Goal: Task Accomplishment & Management: Use online tool/utility

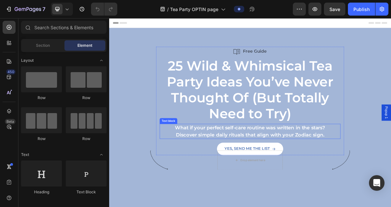
click at [344, 174] on p "Discover simple daily rituals that align with your Zodiac sign." at bounding box center [304, 179] width 248 height 10
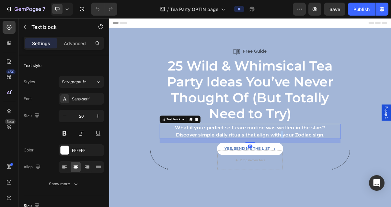
click at [344, 174] on p "Discover simple daily rituals that align with your Zodiac sign." at bounding box center [304, 179] width 248 height 10
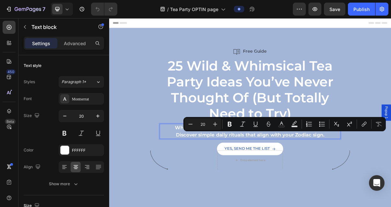
click at [391, 178] on p "Discover simple daily rituals that align with your Zodiac sign." at bounding box center [304, 179] width 248 height 10
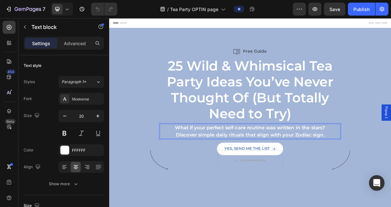
click at [391, 178] on p "Discover simple daily rituals that align with your Zodiac sign." at bounding box center [304, 179] width 248 height 10
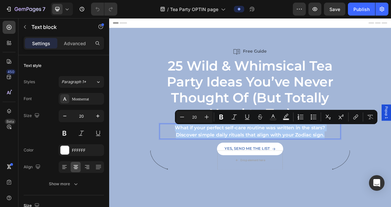
drag, startPoint x: 407, startPoint y: 178, endPoint x: 199, endPoint y: 168, distance: 208.7
click at [198, 168] on div "What if your perfect self-care routine was written in the stars? Discover simpl…" at bounding box center [304, 173] width 250 height 21
copy div "What if your perfect self-care routine was written in the stars? Discover simpl…"
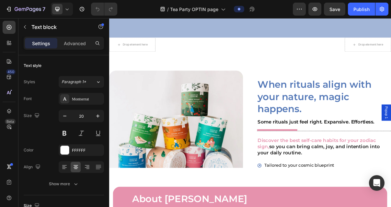
scroll to position [310, 0]
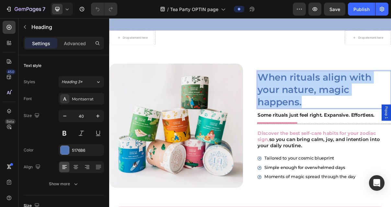
drag, startPoint x: 384, startPoint y: 136, endPoint x: 318, endPoint y: 97, distance: 77.2
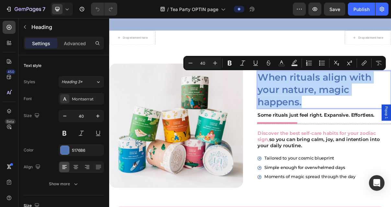
copy p "When rituals align with your nature, magic happens."
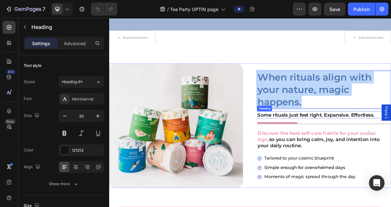
click at [391, 153] on strong "Some rituals just feel right. Expansive. Effortless." at bounding box center [394, 151] width 161 height 8
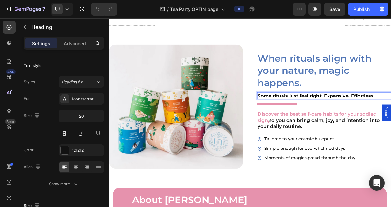
scroll to position [337, 0]
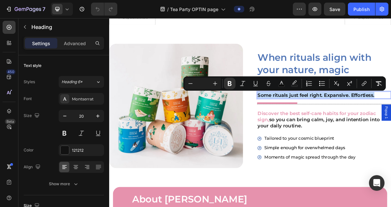
drag, startPoint x: 478, startPoint y: 123, endPoint x: 313, endPoint y: 125, distance: 164.7
copy strong "Some rituals just feel right. Expansive. Effortless."
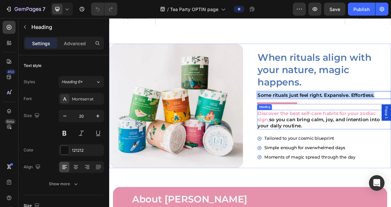
click at [391, 159] on span "so you can bring calm, joy, and intention into your daily routine." at bounding box center [398, 162] width 169 height 16
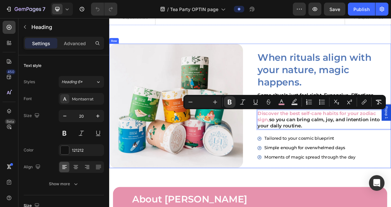
drag, startPoint x: 356, startPoint y: 165, endPoint x: 306, endPoint y: 149, distance: 52.9
click at [306, 149] on div "Image When rituals align with your nature, magic happens. Heading ⁠⁠⁠⁠⁠⁠⁠ Some …" at bounding box center [303, 138] width 389 height 171
copy p "Discover the best self-care habits for your zodiac sign , so you can bring calm…"
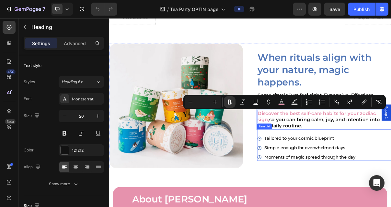
click at [391, 190] on div "Tailored to your cosmic blueprint Simple enough for overwhelmed days Moments of…" at bounding box center [381, 196] width 137 height 35
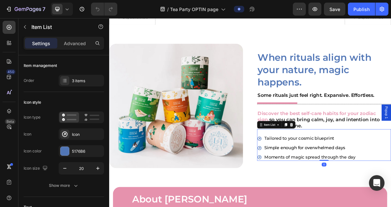
click at [391, 181] on p "Tailored to your cosmic blueprint" at bounding box center [387, 183] width 126 height 7
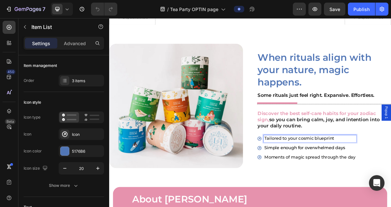
click at [391, 199] on p "Simple enough for overwhelmed days" at bounding box center [387, 196] width 126 height 7
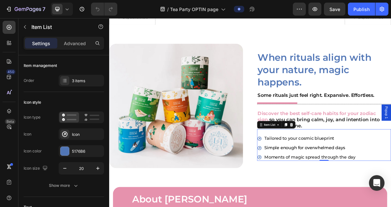
drag, startPoint x: 321, startPoint y: 175, endPoint x: 391, endPoint y: 202, distance: 75.1
click at [391, 206] on span "Moments of magic spread through the day" at bounding box center [387, 209] width 126 height 7
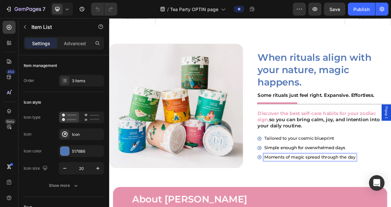
click at [386, 183] on p "Tailored to your cosmic blueprint" at bounding box center [387, 183] width 126 height 7
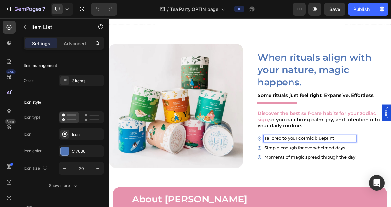
click at [391, 181] on p "Tailored to your cosmic blueprint" at bounding box center [387, 183] width 126 height 7
drag, startPoint x: 423, startPoint y: 183, endPoint x: 319, endPoint y: 183, distance: 103.7
click at [319, 183] on div "Tailored to your cosmic blueprint" at bounding box center [381, 183] width 137 height 9
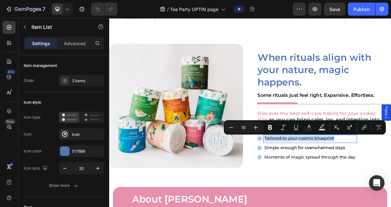
copy p "Tailored to your cosmic blueprint"
click at [391, 196] on span "Simple enough for overwhelmed days" at bounding box center [380, 196] width 112 height 7
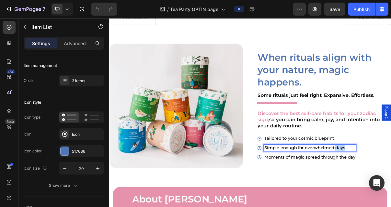
click at [391, 196] on span "Simple enough for overwhelmed days" at bounding box center [380, 196] width 112 height 7
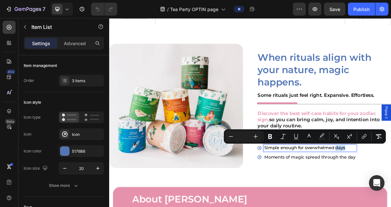
click at [391, 196] on p "Simple enough for overwhelmed days" at bounding box center [387, 196] width 126 height 7
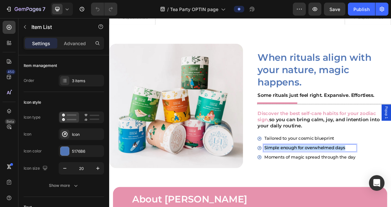
drag, startPoint x: 436, startPoint y: 197, endPoint x: 316, endPoint y: 198, distance: 120.3
click at [316, 198] on div "Simple enough for overwhelmed days" at bounding box center [381, 196] width 137 height 9
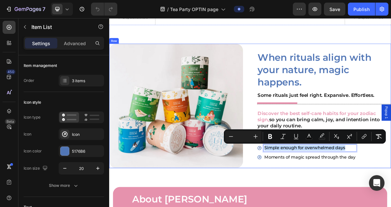
copy span "Simple enough for overwhelmed days"
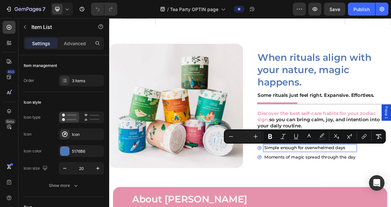
click at [391, 206] on span "Moments of magic spread through the day" at bounding box center [387, 209] width 126 height 7
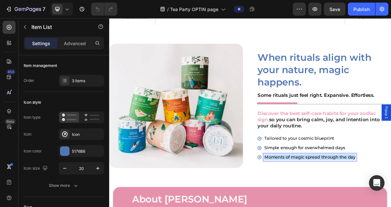
drag, startPoint x: 447, startPoint y: 209, endPoint x: 322, endPoint y: 208, distance: 124.8
click at [324, 206] on span "Moments of magic spread through the day" at bounding box center [387, 209] width 126 height 7
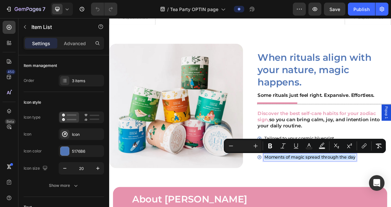
copy span "Moments of magic spread through the day"
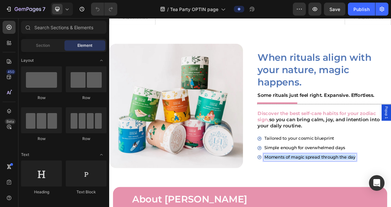
click at [376, 206] on div "Drop element here Image Drop element here Row Section 2 Image When rituals alig…" at bounding box center [303, 170] width 389 height 952
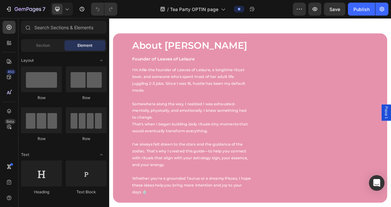
scroll to position [574, 0]
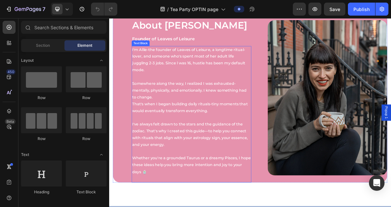
click at [268, 168] on p "I've always felt drawn to the stars and the guidance of the zodiac. That's why …" at bounding box center [223, 178] width 164 height 37
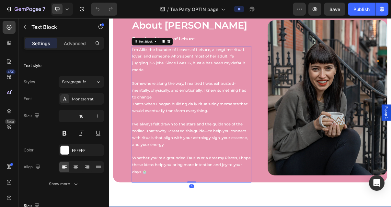
click at [268, 168] on p "I've always felt drawn to the stars and the guidance of the zodiac. That's why …" at bounding box center [223, 178] width 164 height 37
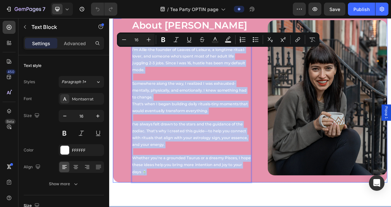
drag, startPoint x: 180, startPoint y: 232, endPoint x: 139, endPoint y: 59, distance: 178.4
click at [139, 59] on div "About Allie Heading Founder of Leaves of Leisure Heading I'm Allie-the founder …" at bounding box center [303, 127] width 379 height 233
copy div "I'm Allie-the founder of Leaves of Leisure, a longtime ritual-lover, and someon…"
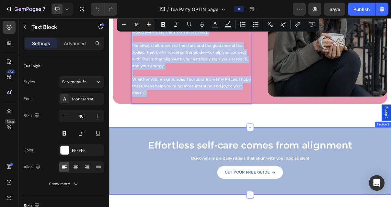
scroll to position [677, 0]
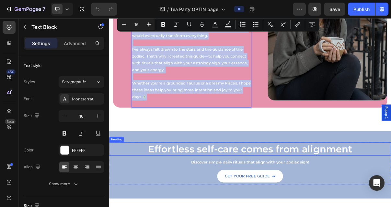
click at [321, 202] on h2 "Effortless self-care comes from alignment" at bounding box center [303, 198] width 389 height 18
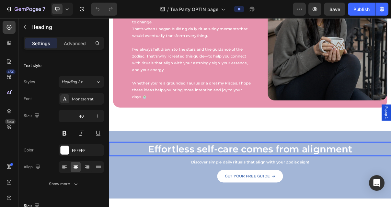
click at [321, 202] on h2 "Effortless self-care comes from alignment" at bounding box center [303, 198] width 389 height 18
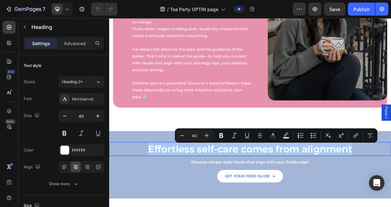
drag, startPoint x: 445, startPoint y: 195, endPoint x: 119, endPoint y: 197, distance: 326.8
click at [118, 197] on p "Effortless self-care comes from alignment" at bounding box center [304, 198] width 388 height 17
copy p "Effortless self-care comes from alignment"
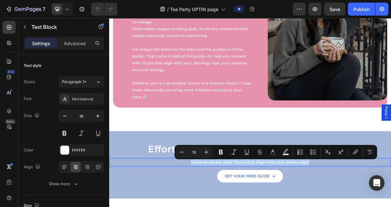
drag, startPoint x: 392, startPoint y: 217, endPoint x: 219, endPoint y: 218, distance: 173.1
copy p "Discover simple daily rituals that align with your Zodiac sign!"
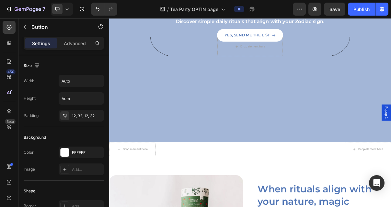
scroll to position [0, 0]
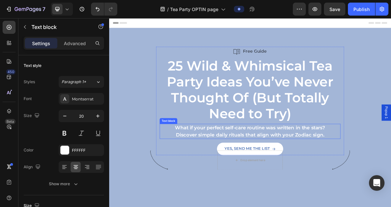
click at [343, 177] on p "Discover simple daily rituals that align with your Zodiac sign." at bounding box center [304, 179] width 248 height 10
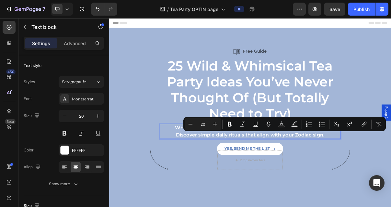
click at [391, 179] on p "Discover simple daily rituals that align with your Zodiac sign." at bounding box center [304, 179] width 248 height 10
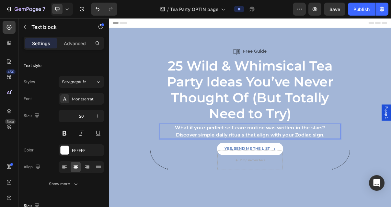
click at [391, 178] on p "Discover simple daily rituals that align with your Zodiac sign." at bounding box center [304, 179] width 248 height 10
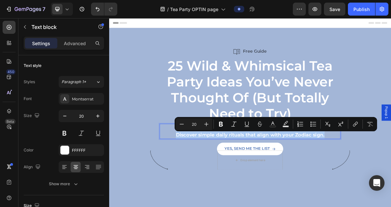
drag, startPoint x: 405, startPoint y: 178, endPoint x: 195, endPoint y: 177, distance: 210.7
click at [195, 177] on p "Discover simple daily rituals that align with your Zodiac sign." at bounding box center [304, 179] width 248 height 10
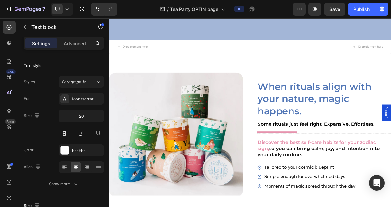
scroll to position [307, 0]
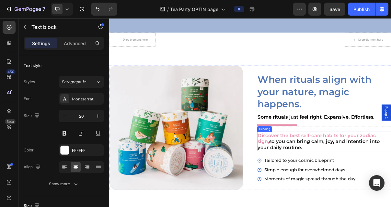
click at [352, 185] on span "so you can bring calm, joy, and intention into your daily routine." at bounding box center [398, 192] width 169 height 16
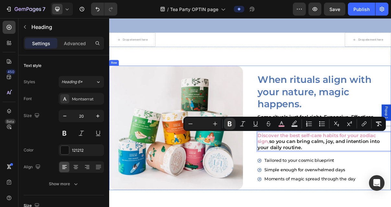
drag, startPoint x: 358, startPoint y: 195, endPoint x: 308, endPoint y: 177, distance: 53.0
click at [308, 177] on div "Image When rituals align with your nature, magic happens. Heading Some rituals …" at bounding box center [303, 168] width 389 height 171
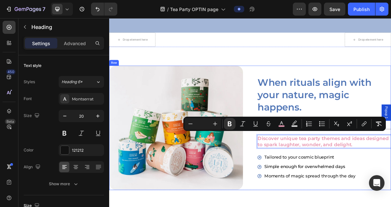
scroll to position [311, 0]
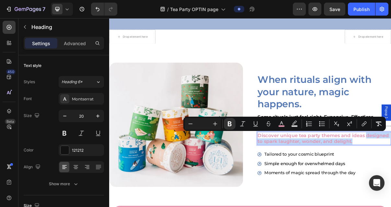
drag, startPoint x: 444, startPoint y: 186, endPoint x: 461, endPoint y: 180, distance: 17.9
click at [282, 122] on icon "Editor contextual toolbar" at bounding box center [281, 123] width 3 height 4
type input "E692AD"
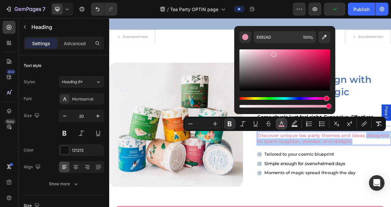
click at [282, 125] on rect "Editor contextual toolbar" at bounding box center [282, 126] width 6 height 2
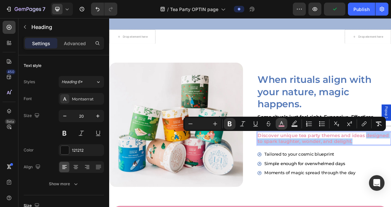
click at [282, 125] on rect "Editor contextual toolbar" at bounding box center [282, 126] width 6 height 2
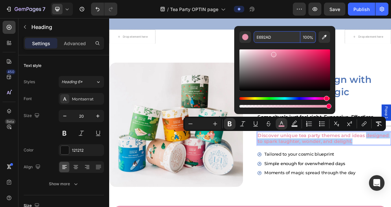
drag, startPoint x: 275, startPoint y: 39, endPoint x: 253, endPoint y: 39, distance: 22.0
click at [254, 39] on input "E692AD" at bounding box center [277, 37] width 47 height 12
drag, startPoint x: 275, startPoint y: 38, endPoint x: 255, endPoint y: 38, distance: 19.5
click at [255, 38] on input "E692AD" at bounding box center [277, 37] width 47 height 12
type input "000000"
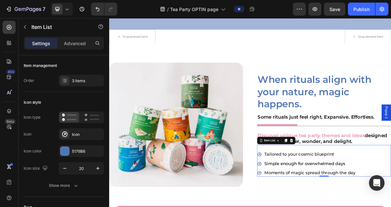
click at [391, 204] on p "Tailored to your cosmic blueprint" at bounding box center [387, 205] width 126 height 7
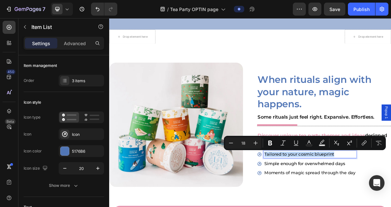
drag, startPoint x: 422, startPoint y: 204, endPoint x: 348, endPoint y: 204, distance: 74.2
click at [348, 204] on p "Tailored to your cosmic blueprint" at bounding box center [387, 205] width 126 height 7
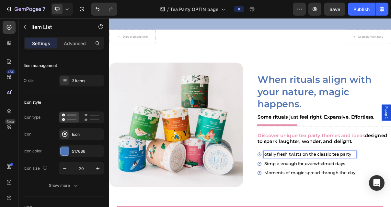
click at [340, 205] on p "otally fresh twists on the classic tea party" at bounding box center [387, 205] width 126 height 7
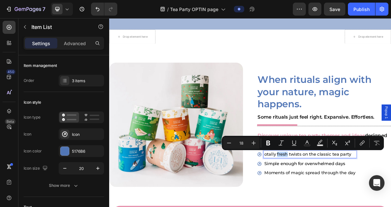
click at [340, 205] on p "otally fresh twists on the classic tea party" at bounding box center [387, 205] width 126 height 7
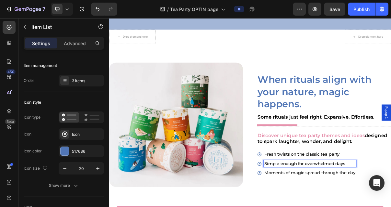
drag, startPoint x: 433, startPoint y: 217, endPoint x: 316, endPoint y: 218, distance: 117.4
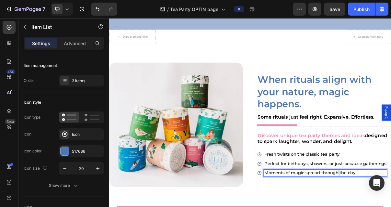
drag, startPoint x: 452, startPoint y: 230, endPoint x: 321, endPoint y: 233, distance: 130.7
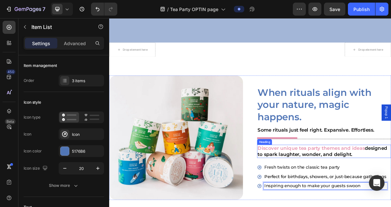
scroll to position [282, 0]
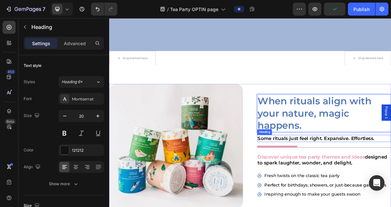
click at [391, 182] on strong "Some rituals just feel right. Expansive. Effortless." at bounding box center [394, 184] width 161 height 8
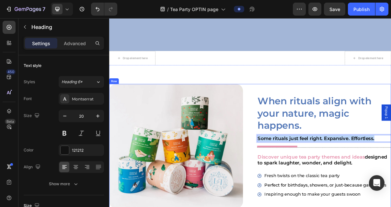
drag, startPoint x: 476, startPoint y: 182, endPoint x: 304, endPoint y: 181, distance: 172.5
click at [304, 181] on div "Image When rituals align with your nature, magic happens. Heading Some rituals …" at bounding box center [303, 194] width 389 height 171
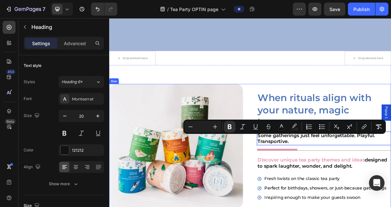
scroll to position [278, 0]
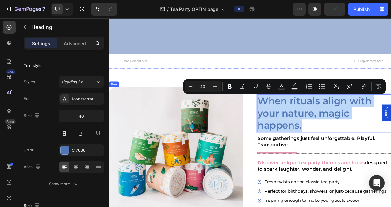
drag, startPoint x: 373, startPoint y: 166, endPoint x: 308, endPoint y: 133, distance: 72.9
click at [308, 133] on div "Image When rituals align with your nature, magic happens. Heading 0 ⁠⁠⁠⁠⁠⁠⁠ Som…" at bounding box center [303, 198] width 389 height 171
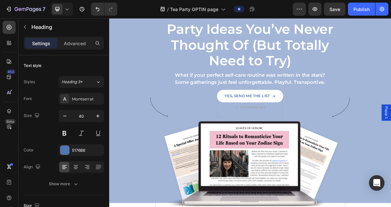
scroll to position [68, 0]
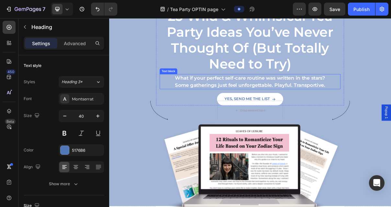
click at [343, 98] on p "What if your perfect self-care routine was written in the stars?" at bounding box center [304, 101] width 248 height 10
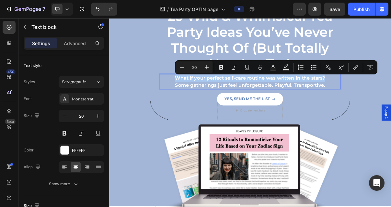
drag, startPoint x: 409, startPoint y: 100, endPoint x: 196, endPoint y: 102, distance: 213.0
click at [196, 102] on p "What if your perfect self-care routine was written in the stars?" at bounding box center [304, 101] width 248 height 10
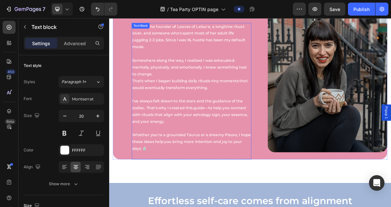
scroll to position [605, 0]
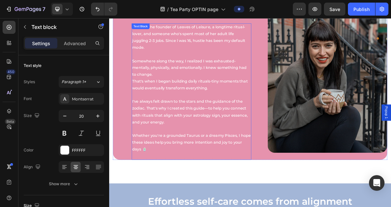
click at [277, 152] on p "I've always felt drawn to the stars and the guidance of the zodiac. That's why …" at bounding box center [223, 146] width 164 height 37
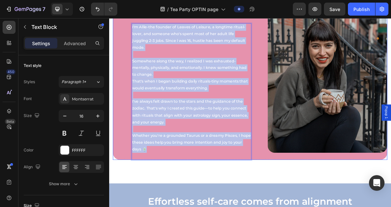
drag, startPoint x: 175, startPoint y: 199, endPoint x: 138, endPoint y: 30, distance: 173.4
click at [138, 30] on div "About Allie Heading Founder of Leaves of Leisure Heading I'm Allie-the founder …" at bounding box center [303, 96] width 379 height 233
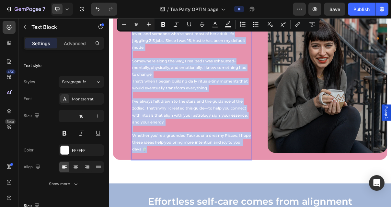
scroll to position [608, 0]
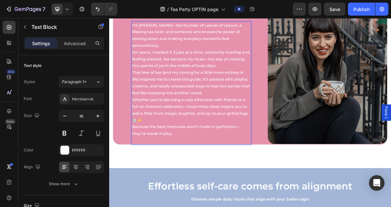
click at [281, 48] on p "I’m Allie—the founder of Leaves of Leisure, a lifelong tea lover, and someone w…" at bounding box center [223, 41] width 164 height 37
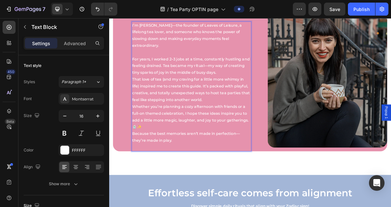
scroll to position [605, 0]
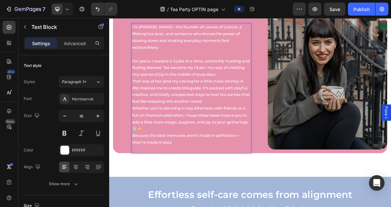
click at [265, 87] on p "For years, I worked 2–3 jobs at a time, constantly hustling and feeling drained…" at bounding box center [223, 87] width 164 height 28
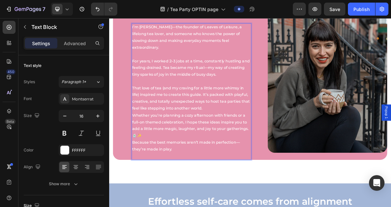
click at [251, 132] on p "That love of tea (and my craving for a little more whimsy in life) inspired me …" at bounding box center [223, 128] width 164 height 37
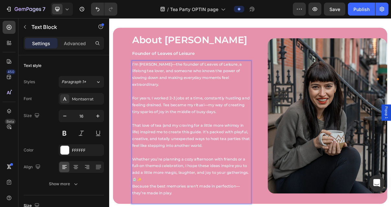
scroll to position [550, 0]
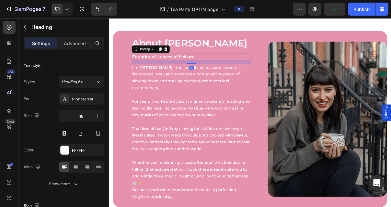
click at [234, 71] on h2 "Founder of Leaves of Leisure" at bounding box center [222, 71] width 165 height 9
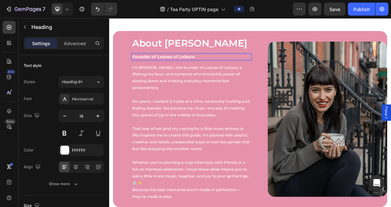
click at [234, 70] on h2 "Founder of Leaves of Leisure" at bounding box center [222, 71] width 165 height 9
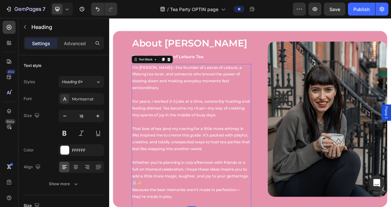
click at [254, 128] on p "For years, I worked 2–3 jobs at a time, constantly hustling and feeling drained…" at bounding box center [223, 146] width 164 height 37
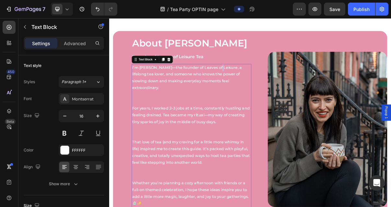
click at [250, 87] on p "I’m Allie—the founder of Leaves of Leisure, a lifelong tea lover, and someone w…" at bounding box center [223, 110] width 164 height 56
drag, startPoint x: 250, startPoint y: 87, endPoint x: 206, endPoint y: 87, distance: 44.4
click at [206, 87] on p "I’m Allie—the founder of Leaves of Leisure, a lifelong tea lover, and someone w…" at bounding box center [223, 110] width 164 height 56
drag, startPoint x: 206, startPoint y: 87, endPoint x: 250, endPoint y: 88, distance: 43.8
click at [250, 88] on p "I’m Allie—the founder of Leaves of Leisure, a lifelong tea lover, and someone w…" at bounding box center [223, 110] width 164 height 56
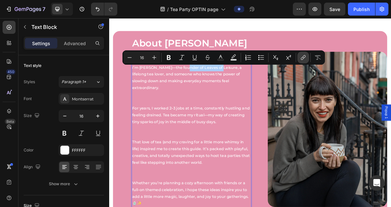
click at [304, 58] on icon "Editor contextual toolbar" at bounding box center [304, 56] width 3 height 3
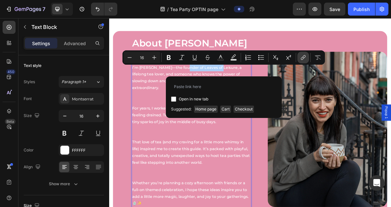
type input "w"
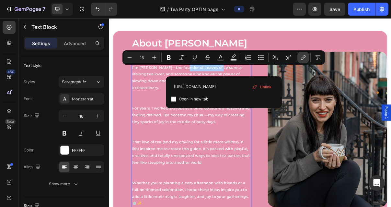
type input "https://www.leavesofleisure.com"
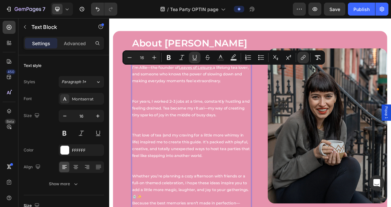
click at [255, 114] on p "I’m [PERSON_NAME]—the founder of Leaves of Leisure, a lifelong tea lover, and s…" at bounding box center [223, 105] width 164 height 47
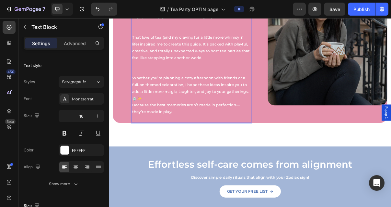
scroll to position [704, 0]
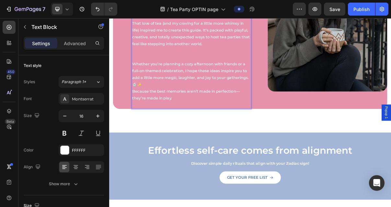
click at [201, 72] on p "That love of tea (and my craving for a little more whimsy in life) inspired me …" at bounding box center [223, 49] width 164 height 56
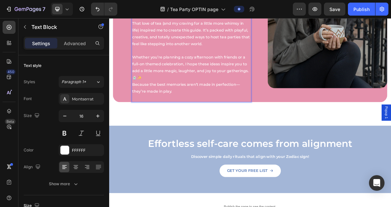
scroll to position [700, 0]
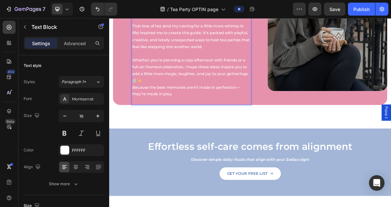
click at [224, 121] on p "Because the best memories aren’t made in perfection—they’re made in play." at bounding box center [223, 123] width 164 height 28
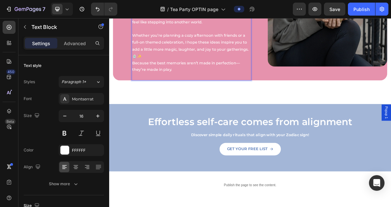
scroll to position [745, 0]
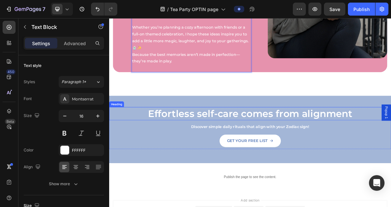
click at [369, 151] on h2 "Effortless self-care comes from alignment" at bounding box center [303, 149] width 389 height 18
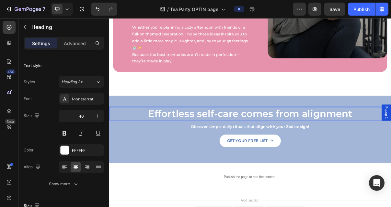
click at [369, 151] on h2 "Effortless self-care comes from alignment" at bounding box center [303, 149] width 389 height 18
click at [348, 168] on p "Discover simple daily rituals that align with your Zodiac sign!" at bounding box center [304, 167] width 388 height 9
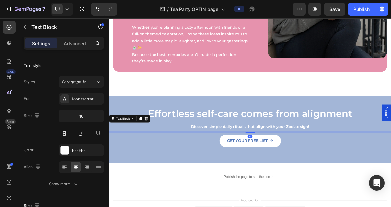
click at [348, 168] on p "Discover simple daily rituals that align with your Zodiac sign!" at bounding box center [304, 167] width 388 height 9
click at [387, 168] on p "Discover simple daily rituals that align with your Zodiac sign!" at bounding box center [304, 167] width 388 height 9
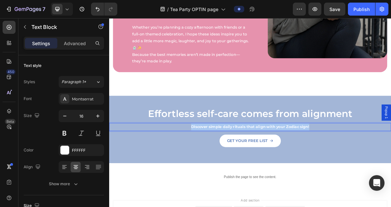
drag, startPoint x: 387, startPoint y: 168, endPoint x: 218, endPoint y: 168, distance: 169.2
click at [218, 168] on p "Discover simple daily rituals that align with your Zodiac sign!" at bounding box center [304, 167] width 388 height 9
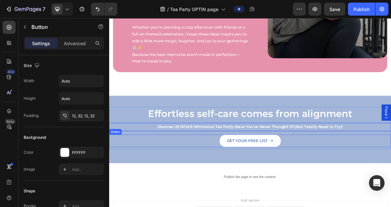
click at [391, 190] on div "Get Your Free List Button" at bounding box center [303, 186] width 389 height 17
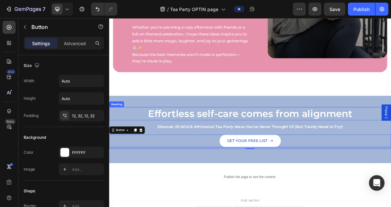
click at [334, 145] on p "Effortless self-care comes from alignment" at bounding box center [304, 149] width 388 height 17
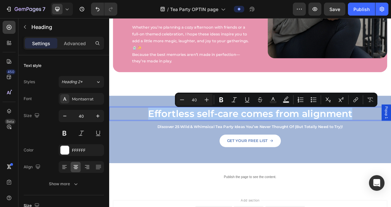
drag, startPoint x: 443, startPoint y: 150, endPoint x: 154, endPoint y: 151, distance: 288.5
click at [154, 151] on p "Effortless self-care comes from alignment" at bounding box center [304, 149] width 388 height 17
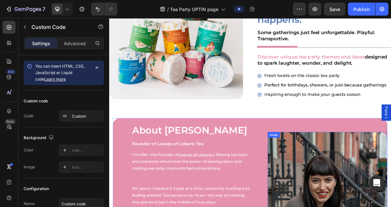
scroll to position [350, 0]
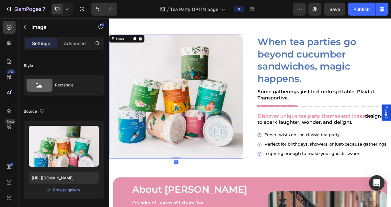
click at [185, 136] on img at bounding box center [201, 125] width 185 height 171
click at [64, 190] on div "Browse gallery" at bounding box center [67, 190] width 28 height 6
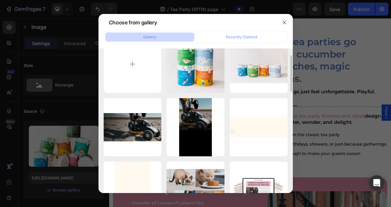
scroll to position [12, 0]
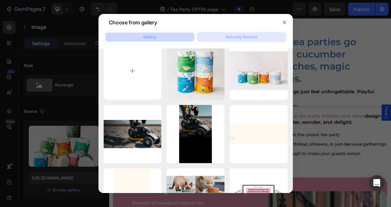
click at [240, 37] on div "Recently Deleted" at bounding box center [241, 37] width 31 height 6
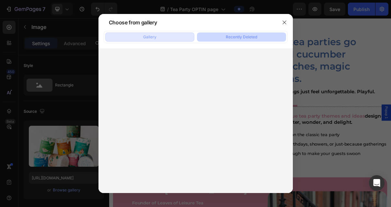
click at [174, 34] on button "Gallery" at bounding box center [149, 36] width 89 height 9
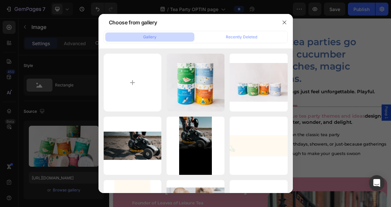
click at [354, 80] on div at bounding box center [195, 103] width 391 height 207
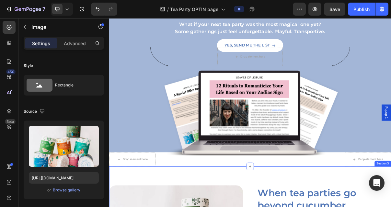
scroll to position [120, 0]
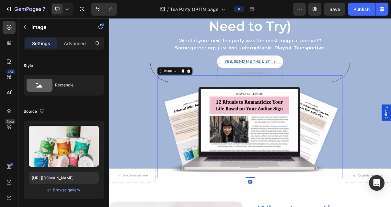
click at [331, 158] on img at bounding box center [304, 167] width 256 height 141
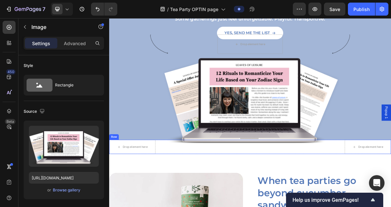
scroll to position [159, 0]
click at [346, 155] on img at bounding box center [304, 128] width 256 height 141
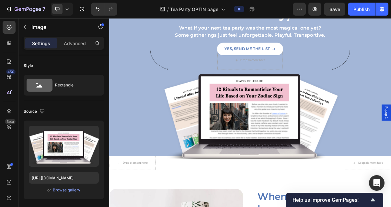
scroll to position [94, 0]
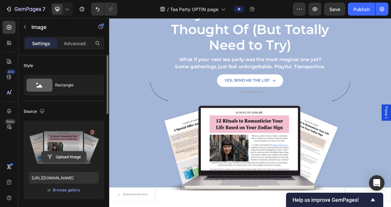
click at [62, 158] on input "file" at bounding box center [63, 156] width 45 height 11
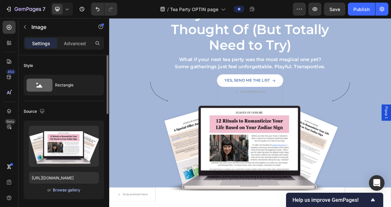
click at [60, 189] on div "Browse gallery" at bounding box center [67, 190] width 28 height 6
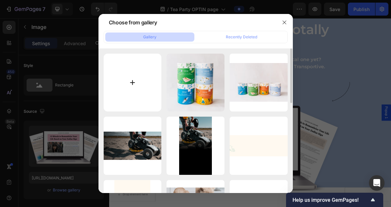
click at [133, 82] on input "file" at bounding box center [133, 82] width 58 height 58
type input "C:\fakepath\Untitled design (1).png"
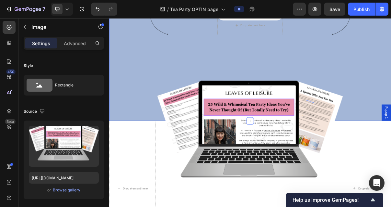
scroll to position [187, 0]
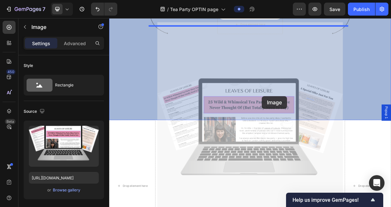
drag, startPoint x: 321, startPoint y: 161, endPoint x: 320, endPoint y: 126, distance: 34.7
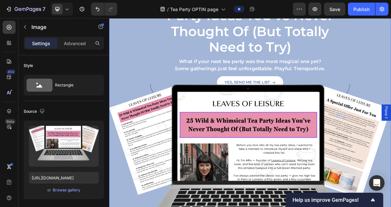
scroll to position [70, 0]
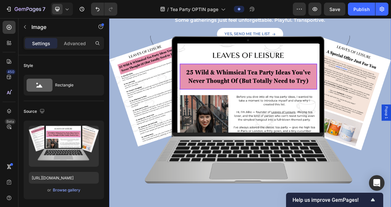
scroll to position [213, 0]
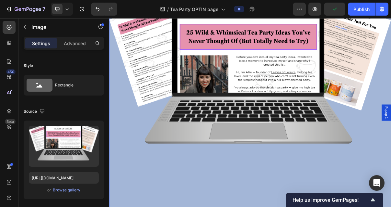
click at [231, 180] on img at bounding box center [303, 111] width 389 height 486
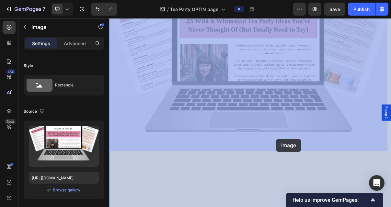
drag, startPoint x: 340, startPoint y: 142, endPoint x: 339, endPoint y: 184, distance: 42.8
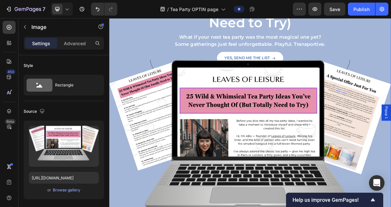
scroll to position [105, 0]
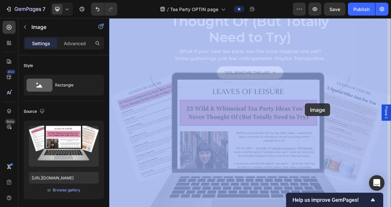
drag, startPoint x: 381, startPoint y: 111, endPoint x: 381, endPoint y: 123, distance: 12.6
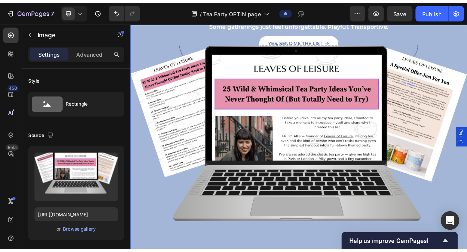
scroll to position [168, 0]
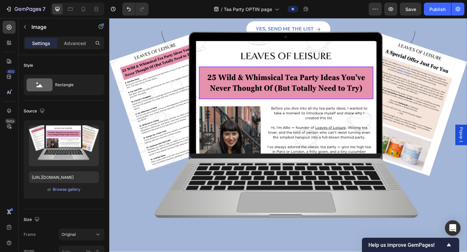
click at [380, 177] on img at bounding box center [303, 156] width 389 height 486
click at [391, 206] on img at bounding box center [303, 156] width 389 height 486
click at [69, 189] on div "Browse gallery" at bounding box center [67, 190] width 28 height 6
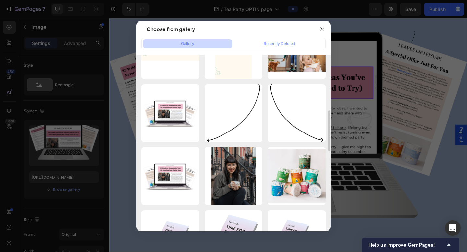
scroll to position [179, 0]
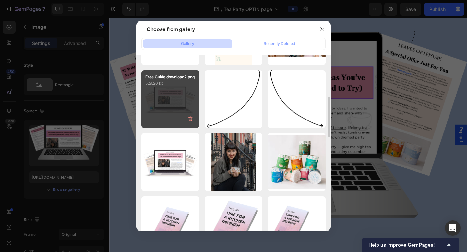
click at [186, 103] on div "Free Guide download2.png 529.20 kb" at bounding box center [170, 99] width 58 height 58
type input "[URL][DOMAIN_NAME]"
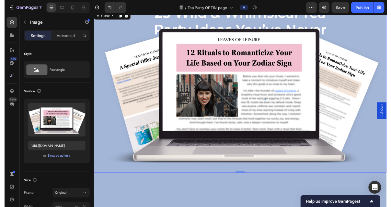
scroll to position [70, 0]
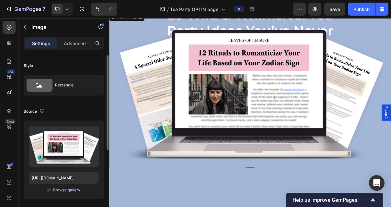
click at [59, 189] on div "Browse gallery" at bounding box center [67, 190] width 28 height 6
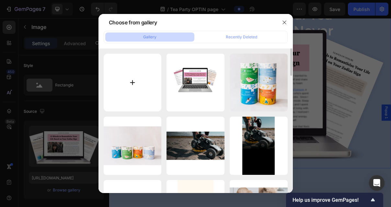
click at [130, 85] on input "file" at bounding box center [133, 82] width 58 height 58
type input "C:\fakepath\Untitled design (2).png"
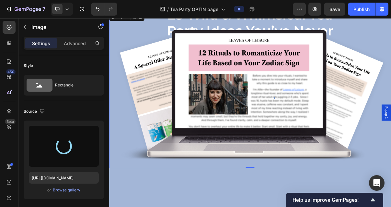
type input "https://cdn.shopify.com/s/files/1/0592/8658/5503/files/gempages_575584408015209…"
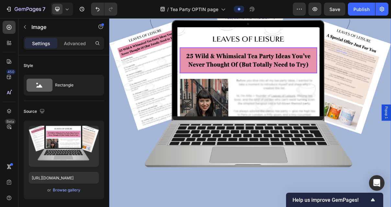
scroll to position [184, 0]
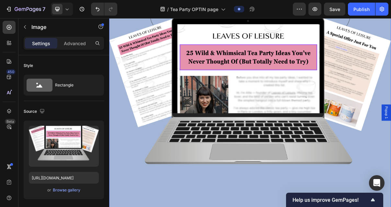
click at [322, 195] on img at bounding box center [303, 139] width 389 height 486
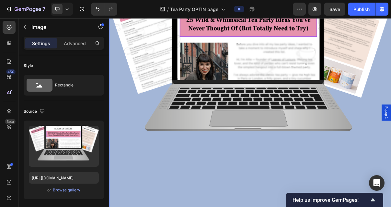
scroll to position [233, 0]
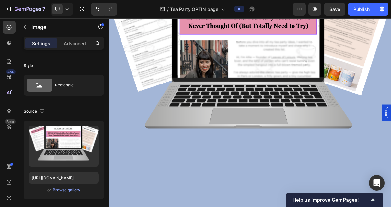
click at [391, 137] on img at bounding box center [303, 90] width 389 height 486
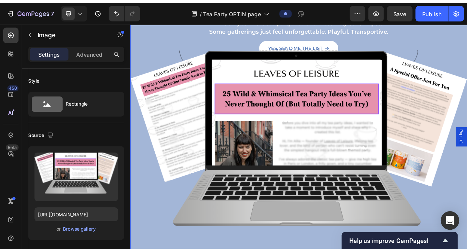
scroll to position [124, 0]
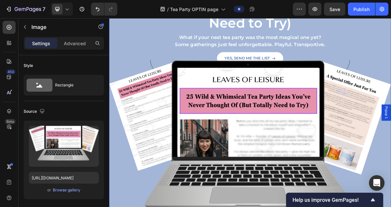
click at [391, 113] on img at bounding box center [303, 199] width 389 height 486
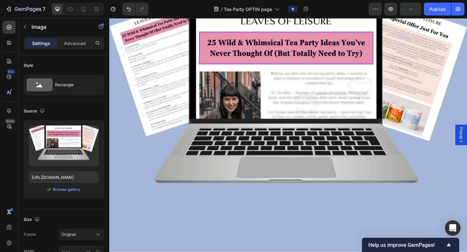
scroll to position [270, 0]
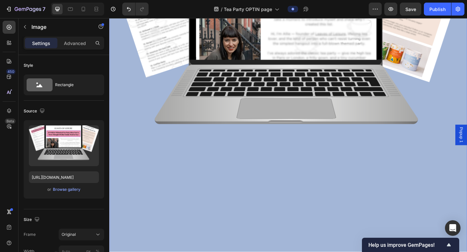
click at [279, 125] on img at bounding box center [303, 54] width 389 height 486
click at [246, 153] on img at bounding box center [303, 54] width 389 height 486
click at [247, 183] on img at bounding box center [303, 54] width 389 height 486
click at [138, 151] on img at bounding box center [303, 54] width 389 height 486
click at [173, 121] on img at bounding box center [303, 54] width 389 height 486
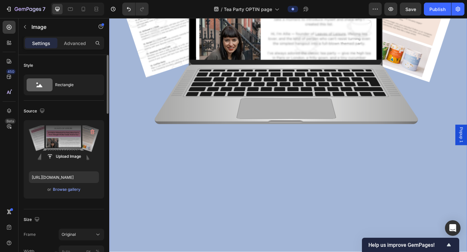
click at [60, 142] on label at bounding box center [64, 145] width 70 height 41
click at [60, 151] on input "file" at bounding box center [63, 156] width 45 height 11
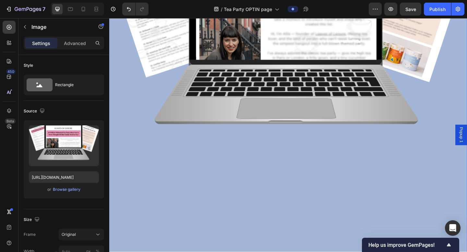
click at [240, 93] on img at bounding box center [303, 54] width 389 height 486
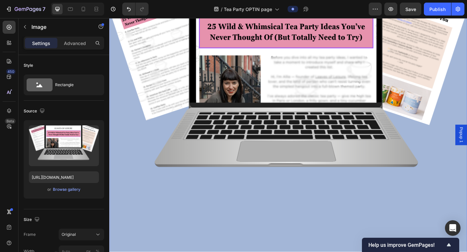
scroll to position [194, 0]
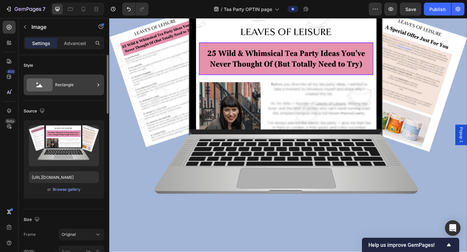
click at [57, 84] on div "Rectangle" at bounding box center [75, 84] width 40 height 15
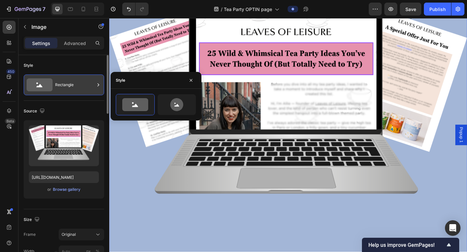
click at [57, 84] on div "Rectangle" at bounding box center [75, 84] width 40 height 15
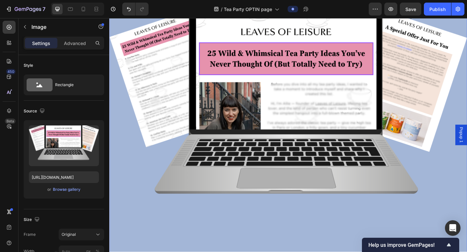
click at [391, 194] on img at bounding box center [303, 130] width 389 height 486
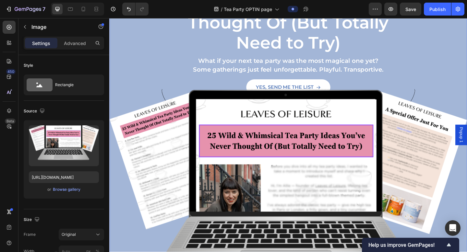
scroll to position [95, 0]
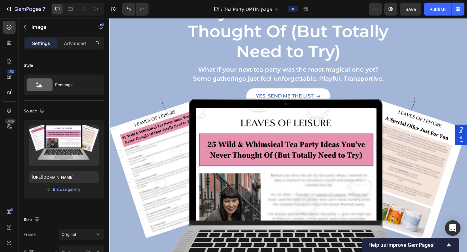
click at [391, 119] on img at bounding box center [303, 229] width 389 height 486
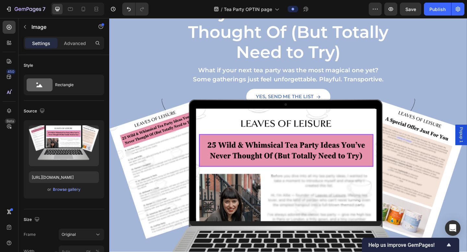
scroll to position [99, 0]
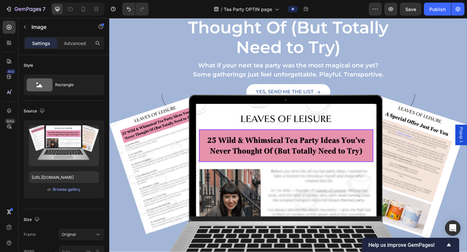
click at [209, 104] on img at bounding box center [303, 225] width 389 height 486
click at [391, 10] on icon "button" at bounding box center [390, 9] width 6 height 6
click at [331, 141] on img at bounding box center [303, 225] width 389 height 486
click at [146, 132] on img at bounding box center [303, 225] width 389 height 486
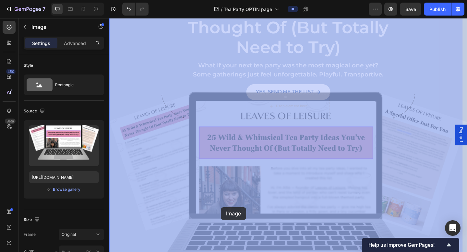
drag, startPoint x: 227, startPoint y: 162, endPoint x: 231, endPoint y: 222, distance: 60.1
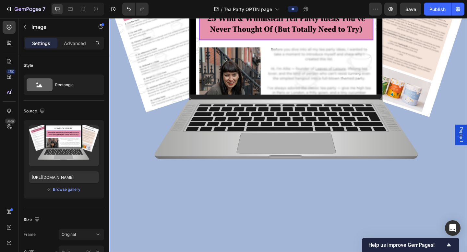
scroll to position [241, 0]
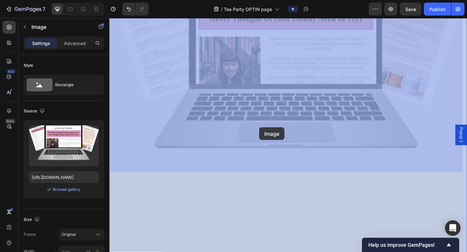
drag, startPoint x: 269, startPoint y: 71, endPoint x: 273, endPoint y: 141, distance: 70.8
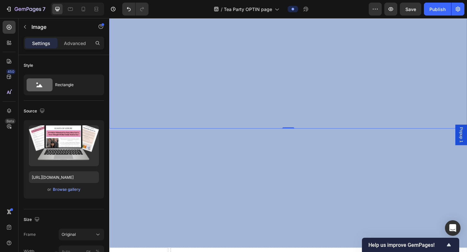
scroll to position [446, 0]
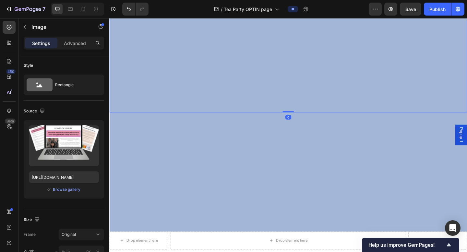
drag, startPoint x: 300, startPoint y: 113, endPoint x: 300, endPoint y: 96, distance: 16.9
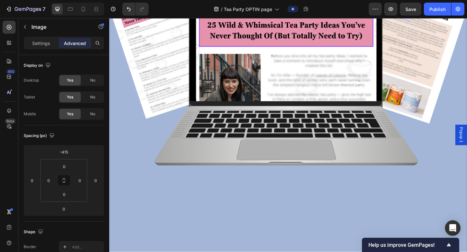
scroll to position [233, 0]
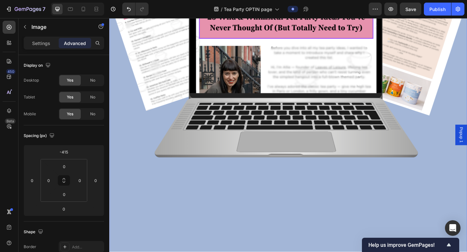
click at [373, 159] on img at bounding box center [303, 90] width 389 height 486
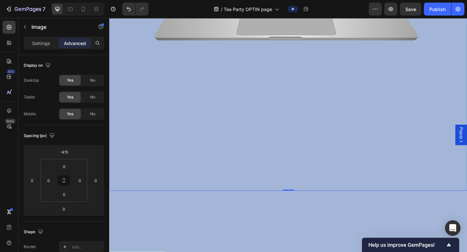
scroll to position [396, 0]
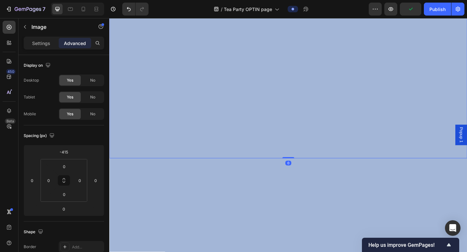
drag, startPoint x: 300, startPoint y: 163, endPoint x: 296, endPoint y: 107, distance: 56.2
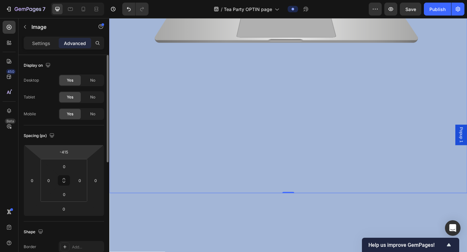
scroll to position [281, 0]
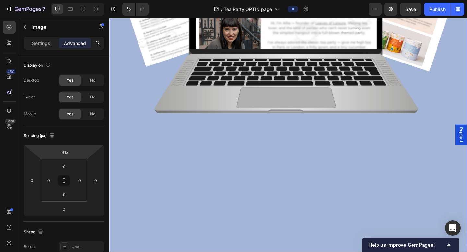
click at [208, 83] on img at bounding box center [303, 42] width 389 height 486
click at [208, 87] on img at bounding box center [303, 42] width 389 height 486
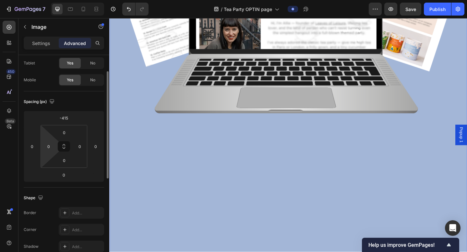
scroll to position [0, 0]
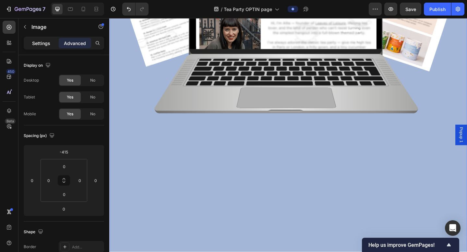
click at [39, 46] on p "Settings" at bounding box center [41, 43] width 18 height 7
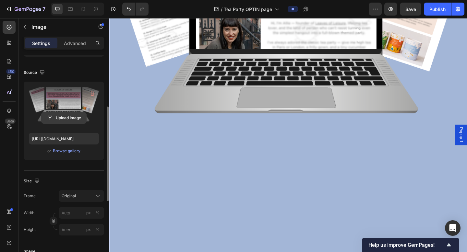
scroll to position [65, 0]
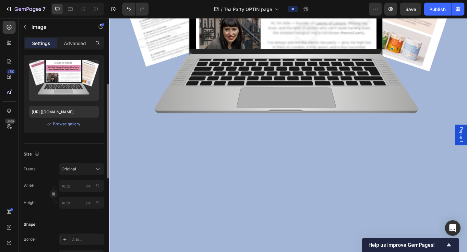
click at [49, 154] on div "Size" at bounding box center [64, 154] width 80 height 10
click at [73, 176] on div "Frame Original Width px % Height px %" at bounding box center [64, 185] width 80 height 45
click at [70, 169] on span "Original" at bounding box center [69, 169] width 14 height 6
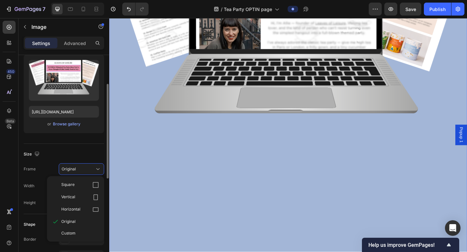
click at [77, 206] on span "Horizontal" at bounding box center [70, 210] width 19 height 6
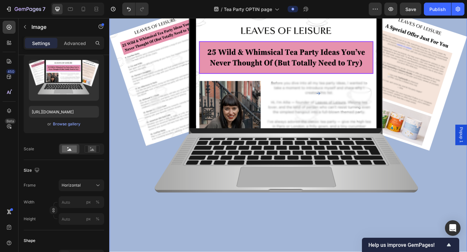
scroll to position [48, 0]
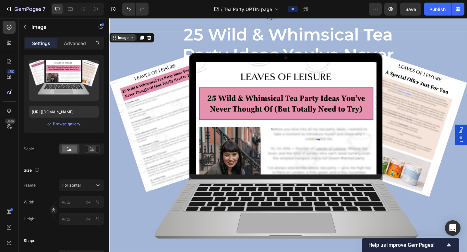
click at [134, 43] on div "Image" at bounding box center [124, 40] width 27 height 8
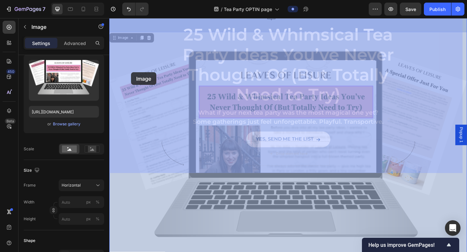
drag, startPoint x: 132, startPoint y: 41, endPoint x: 134, endPoint y: 82, distance: 40.6
drag, startPoint x: 132, startPoint y: 40, endPoint x: 135, endPoint y: 72, distance: 31.9
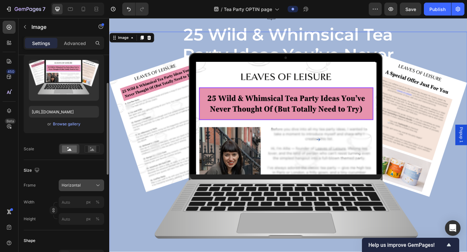
click at [84, 188] on div "Horizontal" at bounding box center [78, 186] width 32 height 6
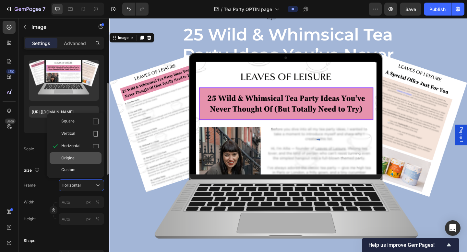
click at [76, 158] on div "Original" at bounding box center [80, 158] width 38 height 6
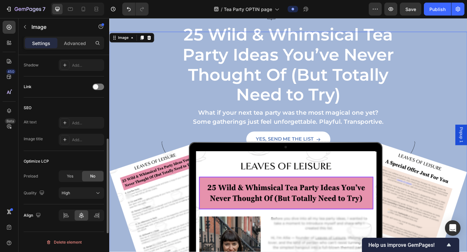
scroll to position [274, 0]
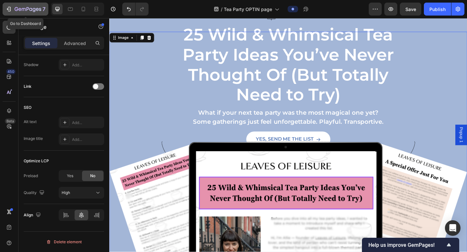
click at [12, 8] on div "7" at bounding box center [26, 9] width 40 height 8
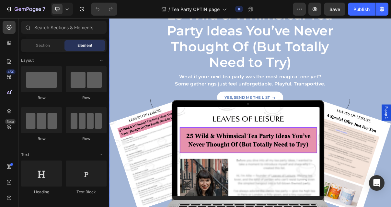
scroll to position [129, 0]
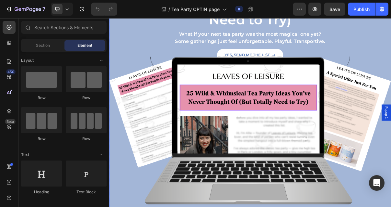
click at [238, 163] on img at bounding box center [303, 195] width 389 height 486
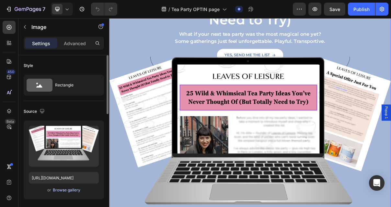
click at [62, 189] on div "Browse gallery" at bounding box center [67, 190] width 28 height 6
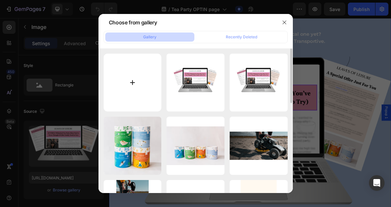
click at [123, 90] on input "file" at bounding box center [133, 82] width 58 height 58
type input "C:\fakepath\Untitled design (3).png"
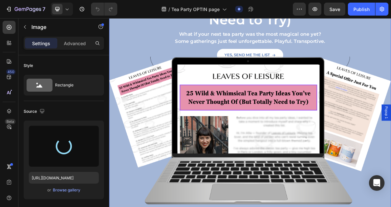
type input "https://cdn.shopify.com/s/files/1/0592/8658/5503/files/gempages_575584408015209…"
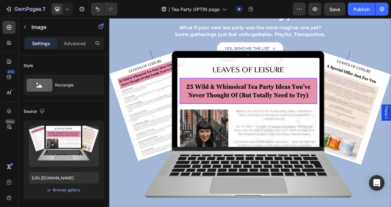
scroll to position [136, 0]
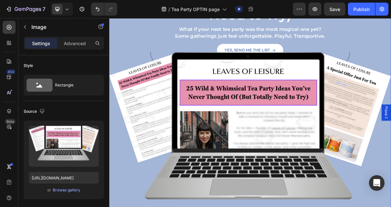
click at [291, 129] on img at bounding box center [303, 188] width 389 height 486
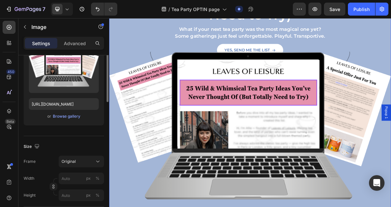
scroll to position [118, 0]
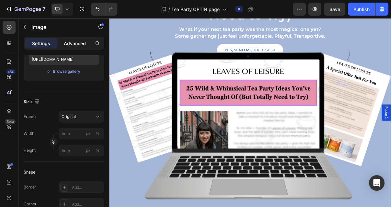
click at [75, 43] on p "Advanced" at bounding box center [75, 43] width 22 height 7
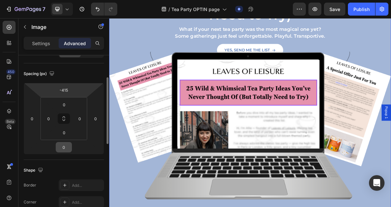
scroll to position [60, 0]
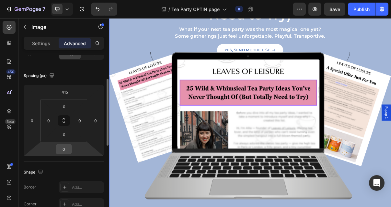
click at [64, 151] on input "0" at bounding box center [63, 149] width 13 height 10
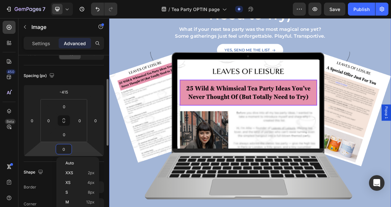
scroll to position [70, 0]
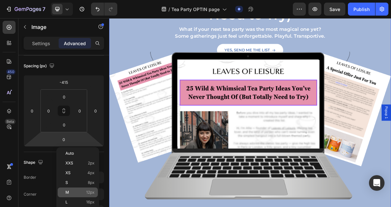
click at [79, 191] on p "M 12px" at bounding box center [79, 192] width 29 height 5
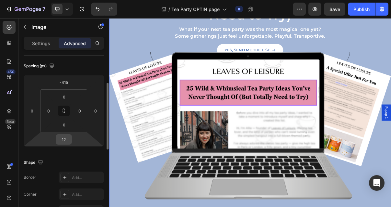
click at [65, 141] on input "12" at bounding box center [63, 139] width 13 height 10
click at [101, 9] on button "Undo/Redo" at bounding box center [97, 9] width 13 height 13
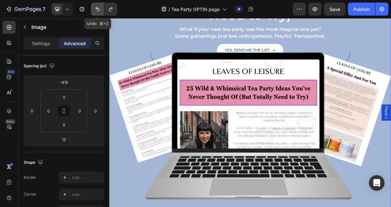
click at [99, 9] on icon "Undo/Redo" at bounding box center [98, 9] width 4 height 4
type input "0"
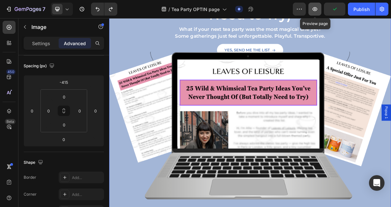
click at [315, 13] on button "button" at bounding box center [315, 9] width 13 height 13
click at [360, 117] on img at bounding box center [303, 188] width 389 height 486
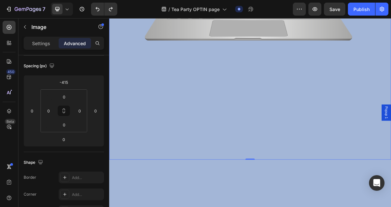
scroll to position [368, 0]
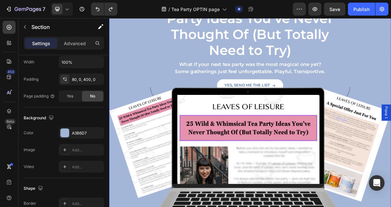
scroll to position [65, 0]
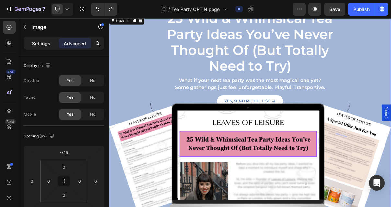
click at [42, 43] on p "Settings" at bounding box center [41, 43] width 18 height 7
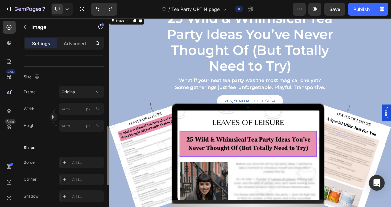
scroll to position [159, 0]
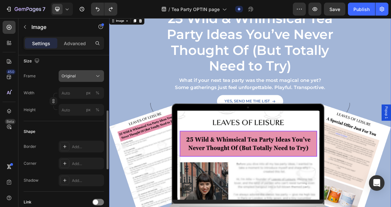
click at [73, 77] on span "Original" at bounding box center [69, 76] width 14 height 6
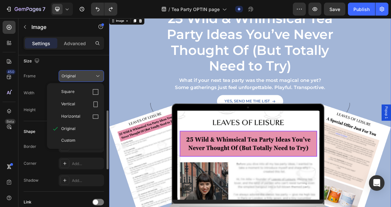
click at [73, 73] on div "Original" at bounding box center [82, 76] width 40 height 6
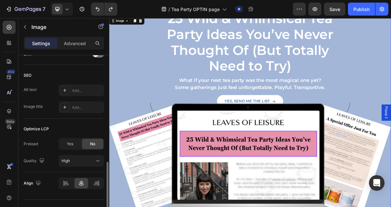
scroll to position [320, 0]
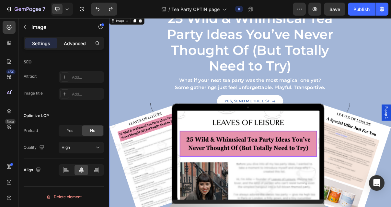
click at [74, 42] on p "Advanced" at bounding box center [75, 43] width 22 height 7
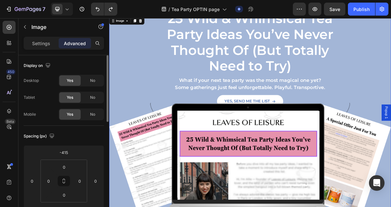
scroll to position [6, 0]
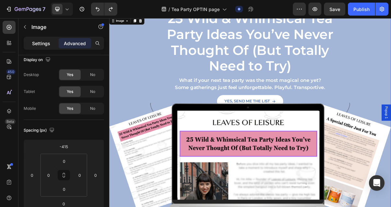
click at [45, 45] on p "Settings" at bounding box center [41, 43] width 18 height 7
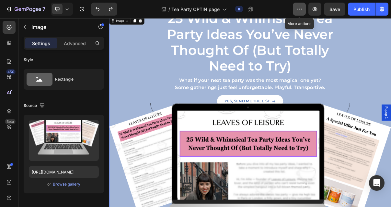
click at [301, 7] on icon "button" at bounding box center [299, 9] width 6 height 6
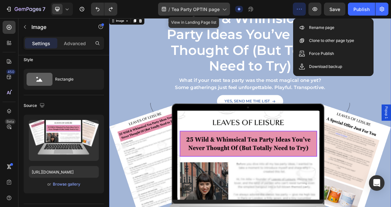
click at [187, 6] on span "Tea Party OPTIN page" at bounding box center [195, 9] width 48 height 7
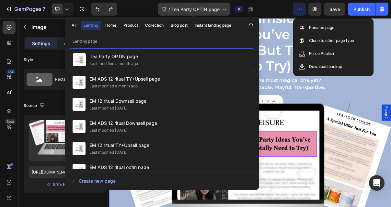
click at [187, 6] on span "Tea Party OPTIN page" at bounding box center [195, 9] width 48 height 7
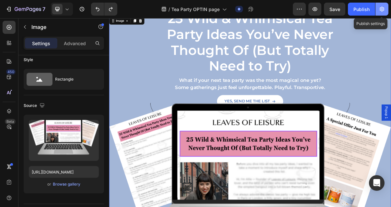
click at [381, 7] on icon "button" at bounding box center [382, 9] width 5 height 5
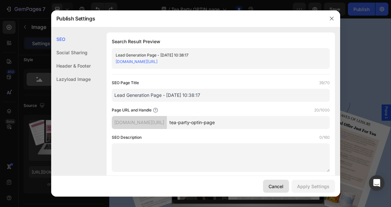
click at [281, 184] on div "Cancel" at bounding box center [276, 186] width 15 height 7
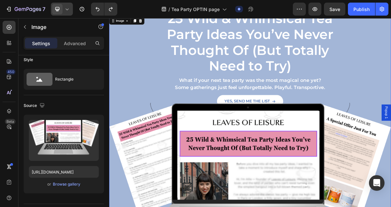
click at [70, 9] on icon at bounding box center [67, 9] width 6 height 6
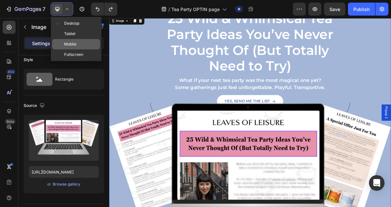
click at [74, 42] on span "Mobile" at bounding box center [70, 44] width 12 height 6
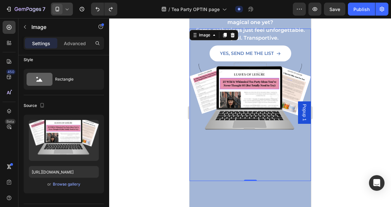
scroll to position [130, 0]
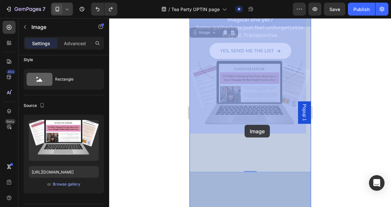
drag, startPoint x: 244, startPoint y: 109, endPoint x: 244, endPoint y: 124, distance: 15.2
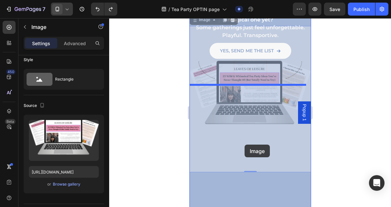
drag, startPoint x: 244, startPoint y: 124, endPoint x: 244, endPoint y: 144, distance: 19.8
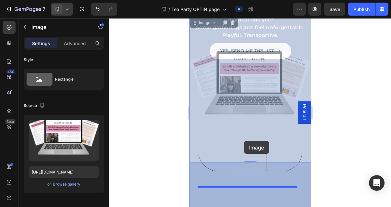
drag, startPoint x: 244, startPoint y: 93, endPoint x: 244, endPoint y: 141, distance: 48.0
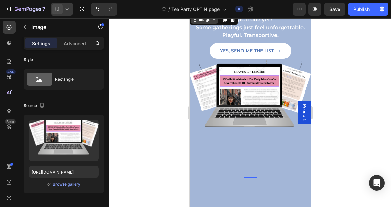
click at [211, 22] on icon at bounding box center [213, 19] width 5 height 5
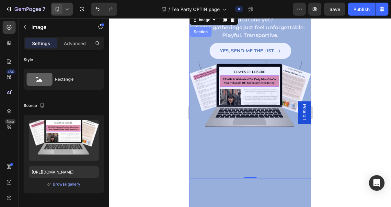
click at [200, 34] on div "Section" at bounding box center [200, 32] width 17 height 4
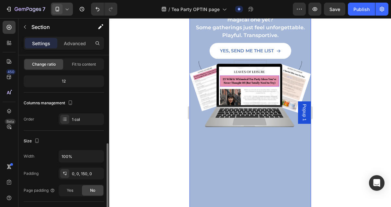
scroll to position [37, 0]
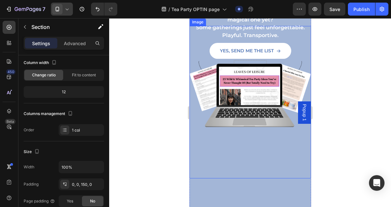
click at [249, 117] on img at bounding box center [250, 102] width 122 height 152
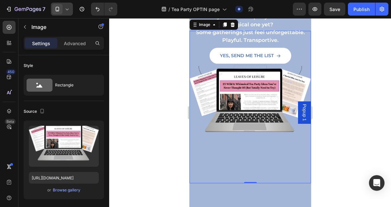
scroll to position [124, 0]
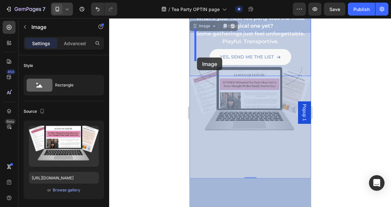
drag, startPoint x: 195, startPoint y: 42, endPoint x: 196, endPoint y: 56, distance: 13.7
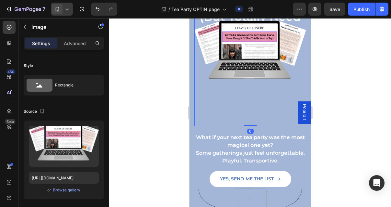
scroll to position [51, 0]
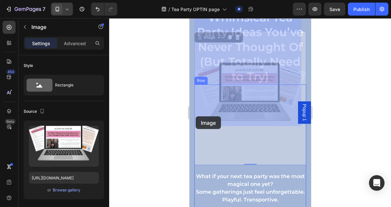
drag, startPoint x: 198, startPoint y: 51, endPoint x: 195, endPoint y: 118, distance: 67.5
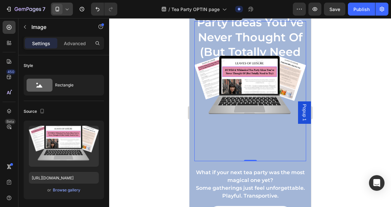
scroll to position [63, 0]
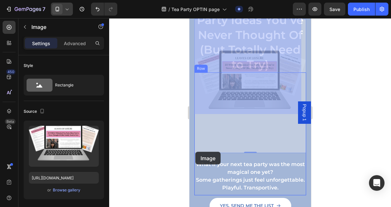
drag, startPoint x: 198, startPoint y: 27, endPoint x: 195, endPoint y: 151, distance: 124.2
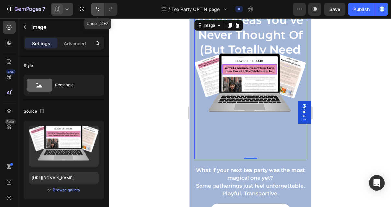
click at [97, 9] on icon "Undo/Redo" at bounding box center [98, 9] width 4 height 4
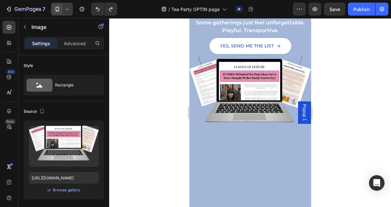
scroll to position [181, 0]
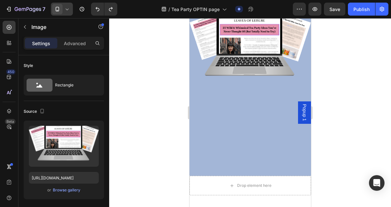
click at [240, 78] on img at bounding box center [250, 51] width 122 height 152
drag, startPoint x: 248, startPoint y: 183, endPoint x: 247, endPoint y: 137, distance: 46.4
click at [247, 137] on div "Free Guide Item List 25 Wild & Whimsical Tea Party Ideas You’ve Never Thought O…" at bounding box center [250, 13] width 122 height 325
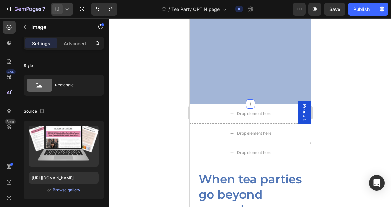
scroll to position [262, 0]
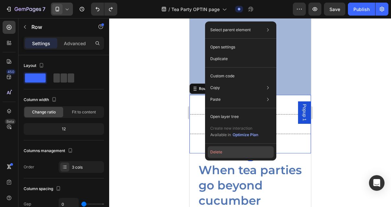
click at [215, 151] on button "Delete" at bounding box center [241, 152] width 66 height 12
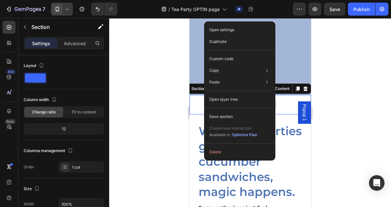
drag, startPoint x: 204, startPoint y: 116, endPoint x: 394, endPoint y: 134, distance: 190.2
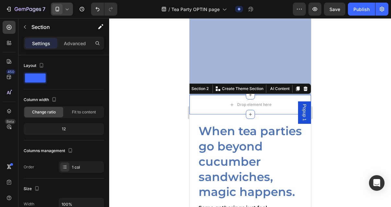
click at [370, 102] on div at bounding box center [250, 112] width 282 height 188
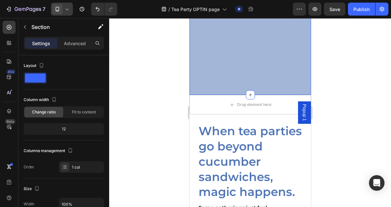
click at [56, 112] on div "Change ratio" at bounding box center [43, 112] width 39 height 10
click at [71, 127] on div "12" at bounding box center [64, 128] width 78 height 9
click at [62, 130] on div "12" at bounding box center [64, 128] width 78 height 9
click at [83, 112] on span "Fit to content" at bounding box center [84, 112] width 24 height 6
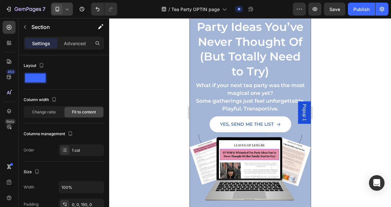
scroll to position [91, 0]
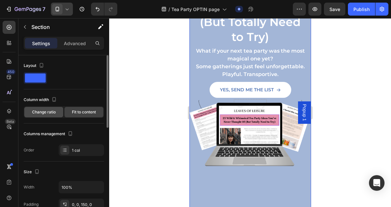
click at [48, 112] on span "Change ratio" at bounding box center [44, 112] width 24 height 6
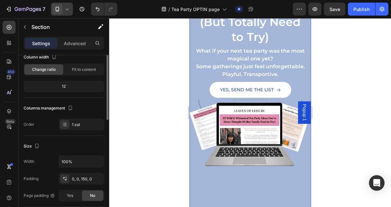
scroll to position [51, 0]
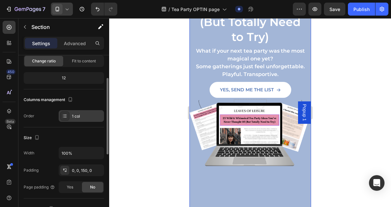
click at [65, 114] on icon at bounding box center [65, 114] width 3 height 0
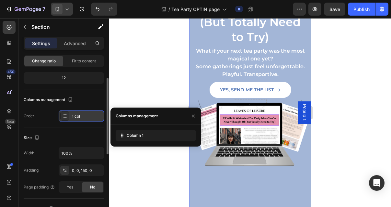
click at [65, 114] on icon at bounding box center [65, 114] width 3 height 0
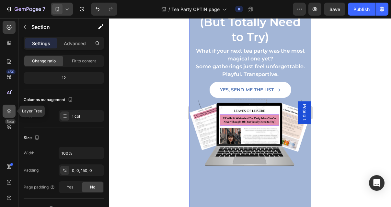
click at [10, 113] on icon at bounding box center [9, 111] width 6 height 6
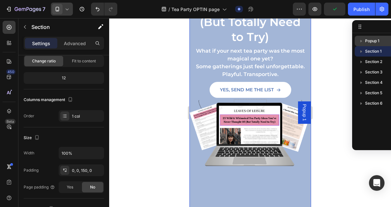
click at [370, 41] on span "Popup 1" at bounding box center [372, 41] width 14 height 6
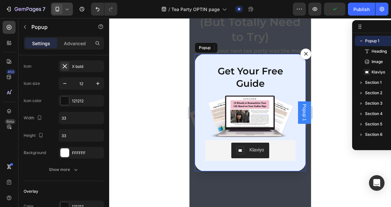
scroll to position [0, 0]
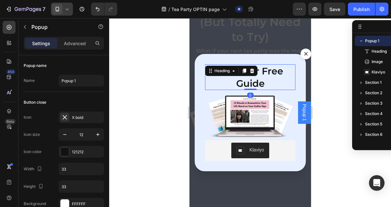
click at [262, 81] on h2 "Get Your Free Guide" at bounding box center [250, 77] width 90 height 26
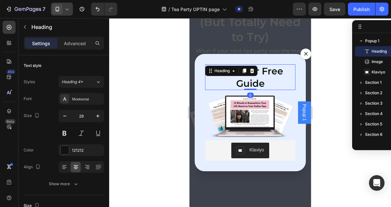
click at [262, 81] on h2 "Get Your Free Guide" at bounding box center [250, 77] width 90 height 26
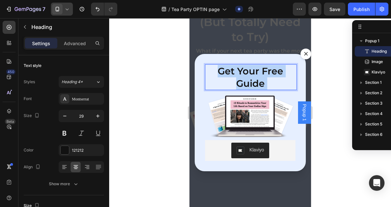
drag, startPoint x: 265, startPoint y: 84, endPoint x: 234, endPoint y: 84, distance: 30.5
click at [234, 84] on p "Get Your Free Guide" at bounding box center [250, 77] width 89 height 24
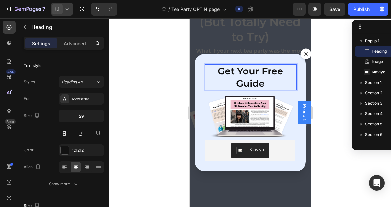
click at [258, 83] on p "Get Your Free Guide" at bounding box center [250, 77] width 89 height 24
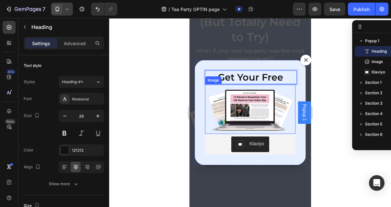
click at [248, 113] on img "Dialog body" at bounding box center [250, 109] width 90 height 50
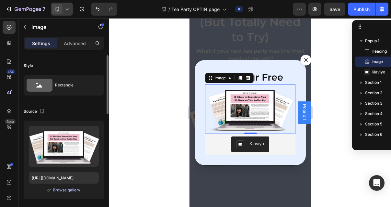
click at [62, 189] on div "Browse gallery" at bounding box center [67, 190] width 28 height 6
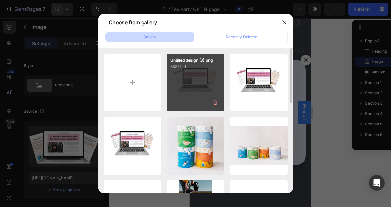
click at [192, 86] on div "Untitled design (3).png 358.17 kb" at bounding box center [196, 82] width 58 height 58
type input "[URL][DOMAIN_NAME]"
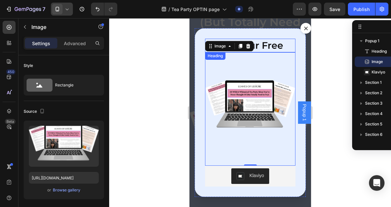
click at [265, 48] on p "Get Your Free" at bounding box center [250, 45] width 89 height 12
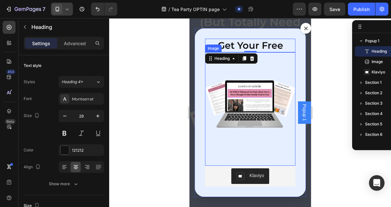
click at [265, 123] on img "Dialog body" at bounding box center [250, 108] width 90 height 113
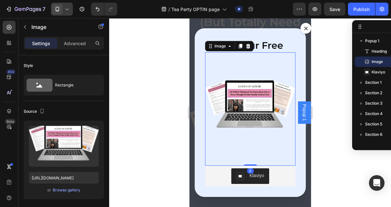
drag, startPoint x: 248, startPoint y: 160, endPoint x: 248, endPoint y: 134, distance: 26.3
click at [248, 134] on div "Image 0" at bounding box center [250, 108] width 90 height 113
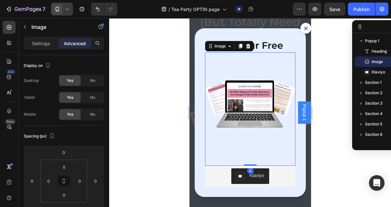
click at [254, 114] on img "Dialog body" at bounding box center [250, 108] width 90 height 113
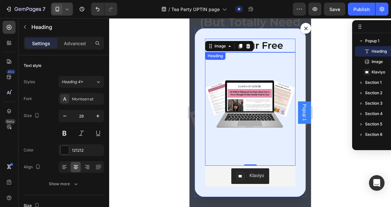
click at [264, 47] on p "Get Your Free" at bounding box center [250, 45] width 89 height 12
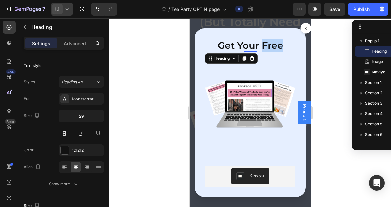
click at [269, 49] on p "Get Your Free" at bounding box center [250, 45] width 89 height 12
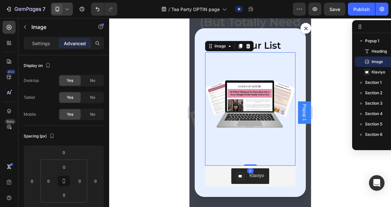
click at [262, 110] on img "Dialog body" at bounding box center [250, 108] width 90 height 113
click at [41, 46] on p "Settings" at bounding box center [41, 43] width 18 height 7
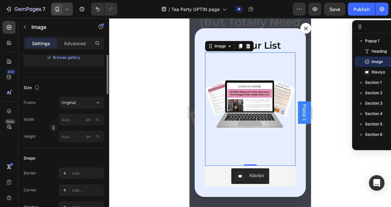
scroll to position [150, 0]
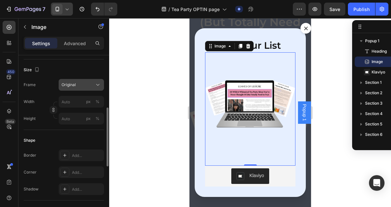
click at [77, 88] on div "Original" at bounding box center [82, 84] width 40 height 6
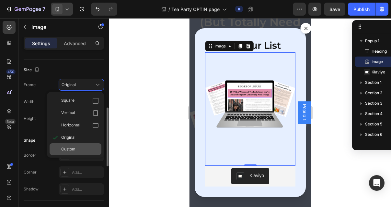
click at [72, 148] on span "Custom" at bounding box center [68, 149] width 14 height 6
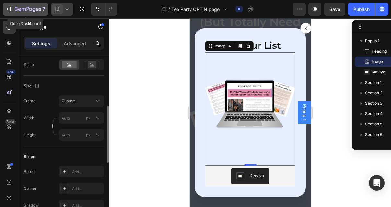
click at [7, 9] on icon "button" at bounding box center [9, 9] width 6 height 6
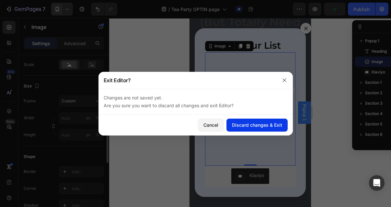
click at [249, 124] on div "Discard changes & Exit" at bounding box center [257, 124] width 50 height 7
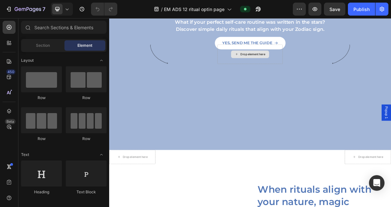
scroll to position [124, 0]
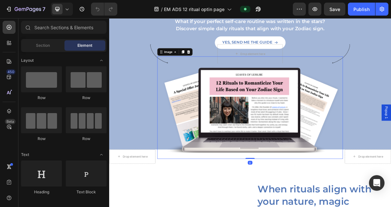
click at [259, 158] on img at bounding box center [304, 141] width 256 height 141
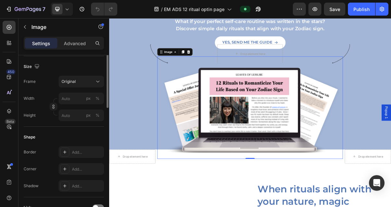
scroll to position [159, 0]
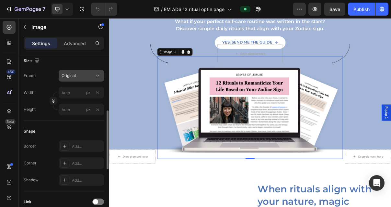
click at [69, 79] on button "Original" at bounding box center [81, 76] width 45 height 12
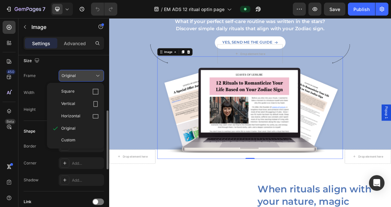
click at [69, 79] on button "Original" at bounding box center [81, 76] width 45 height 12
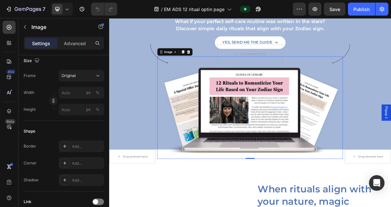
click at [201, 107] on img at bounding box center [304, 141] width 256 height 141
click at [201, 108] on img at bounding box center [304, 141] width 256 height 141
click at [192, 66] on div "Image" at bounding box center [191, 65] width 14 height 6
click at [198, 68] on div "Image" at bounding box center [190, 65] width 27 height 8
click at [180, 66] on icon at bounding box center [181, 64] width 5 height 5
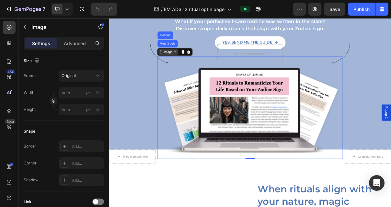
click at [180, 66] on icon at bounding box center [181, 64] width 5 height 5
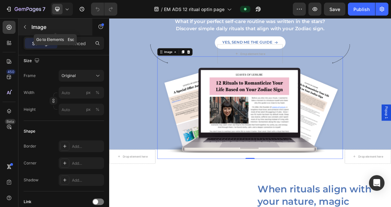
click at [23, 26] on icon "button" at bounding box center [24, 26] width 5 height 5
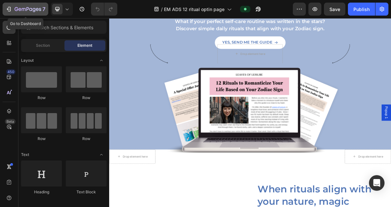
click at [9, 9] on icon "button" at bounding box center [8, 9] width 3 height 2
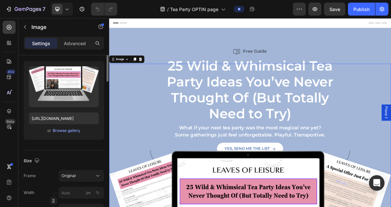
scroll to position [69, 0]
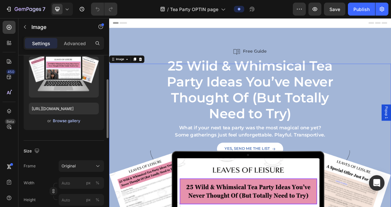
click at [64, 121] on div "Browse gallery" at bounding box center [67, 121] width 28 height 6
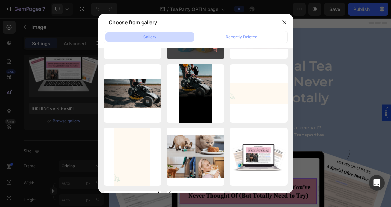
scroll to position [125, 0]
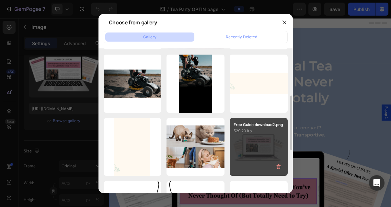
click at [241, 143] on div "Free Guide download2.png 529.20 kb" at bounding box center [259, 147] width 58 height 58
type input "[URL][DOMAIN_NAME]"
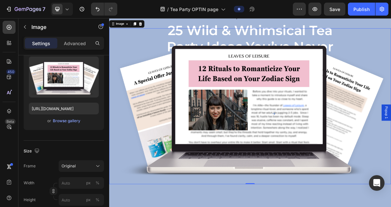
scroll to position [37, 0]
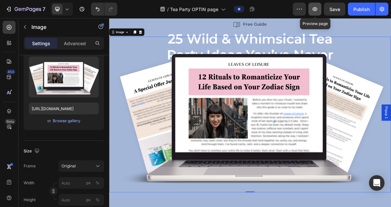
click at [321, 9] on button "button" at bounding box center [315, 9] width 13 height 13
click at [361, 126] on img at bounding box center [303, 150] width 389 height 214
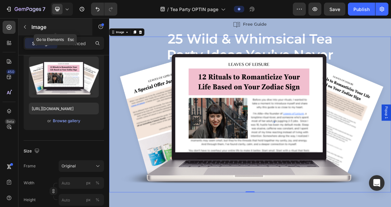
click at [23, 25] on icon "button" at bounding box center [24, 26] width 5 height 5
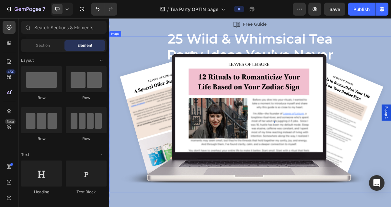
click at [268, 162] on img at bounding box center [303, 150] width 389 height 214
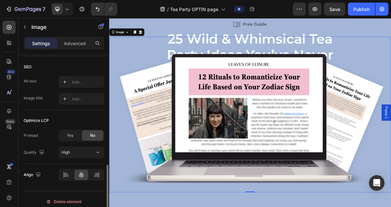
scroll to position [320, 0]
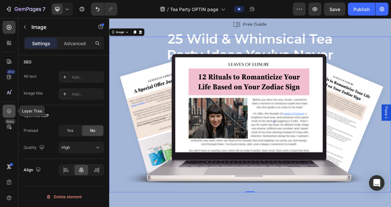
click at [6, 109] on div at bounding box center [9, 110] width 13 height 13
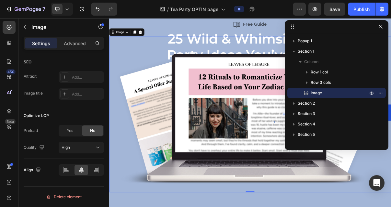
click at [279, 144] on img at bounding box center [303, 150] width 389 height 214
click at [380, 93] on icon "button" at bounding box center [380, 92] width 5 height 5
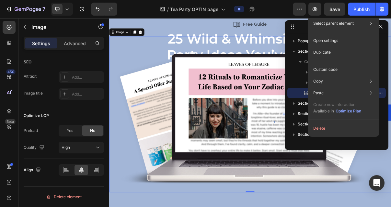
click at [296, 94] on div "Image" at bounding box center [336, 93] width 93 height 10
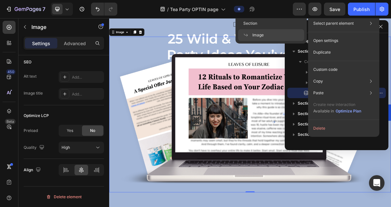
click at [370, 22] on icon at bounding box center [371, 23] width 6 height 6
click at [370, 23] on icon at bounding box center [371, 23] width 6 height 6
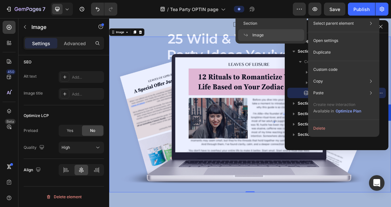
click at [272, 35] on div "Image" at bounding box center [271, 35] width 66 height 12
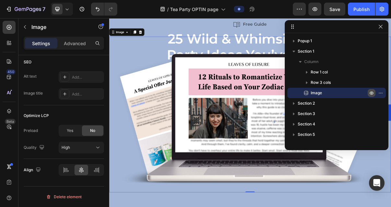
click at [372, 92] on icon "button" at bounding box center [372, 93] width 2 height 2
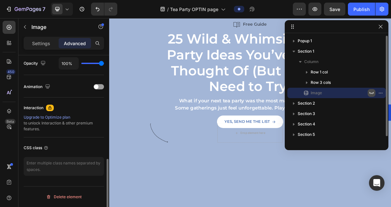
scroll to position [263, 0]
click at [372, 93] on icon "button" at bounding box center [372, 93] width 5 height 2
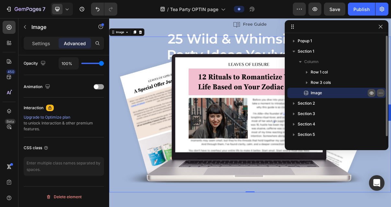
click at [383, 91] on icon "button" at bounding box center [380, 92] width 5 height 5
click at [218, 183] on img at bounding box center [303, 150] width 389 height 214
click at [384, 27] on button "button" at bounding box center [381, 27] width 8 height 8
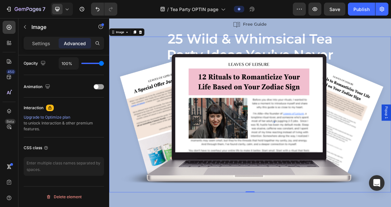
click at [282, 128] on img at bounding box center [303, 150] width 389 height 214
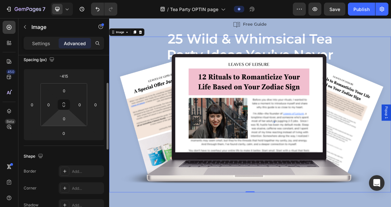
scroll to position [75, 0]
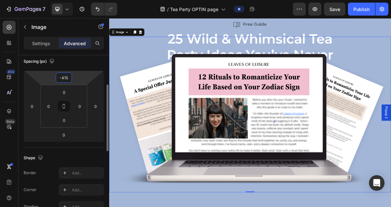
click at [63, 75] on input "-415" at bounding box center [63, 78] width 13 height 10
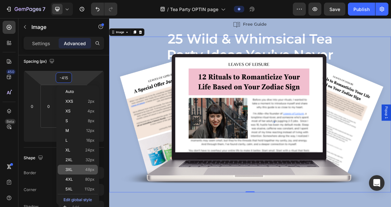
click at [80, 168] on p "3XL 48px" at bounding box center [79, 169] width 29 height 5
type input "48"
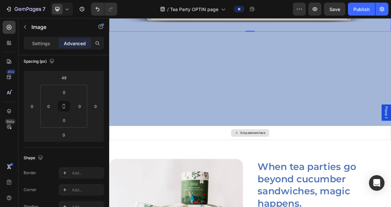
scroll to position [408, 0]
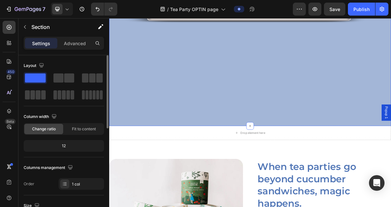
click at [301, 164] on icon at bounding box center [303, 166] width 5 height 5
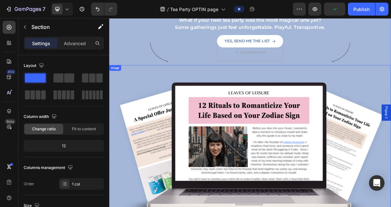
scroll to position [146, 0]
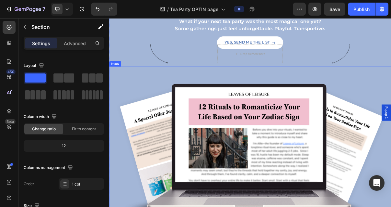
click at [311, 177] on img at bounding box center [303, 192] width 389 height 214
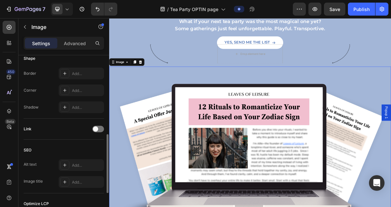
scroll to position [223, 0]
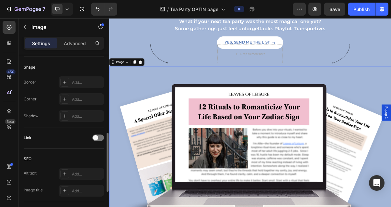
click at [322, 182] on img at bounding box center [303, 192] width 389 height 214
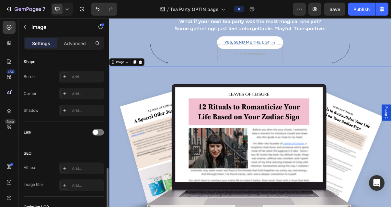
scroll to position [253, 0]
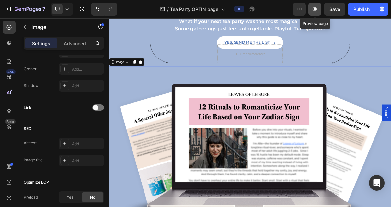
click at [317, 10] on icon "button" at bounding box center [315, 9] width 5 height 4
click at [282, 98] on img at bounding box center [303, 192] width 389 height 214
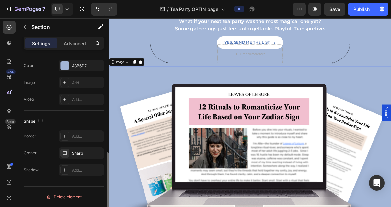
scroll to position [0, 0]
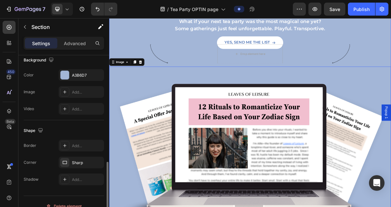
click at [391, 60] on div "Free Guide Item List 25 Wild & Whimsical Tea Party Ideas You’ve Never Thought O…" at bounding box center [303, 105] width 389 height 388
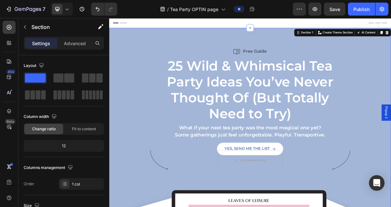
click at [316, 61] on strong "Free Guide" at bounding box center [310, 63] width 32 height 7
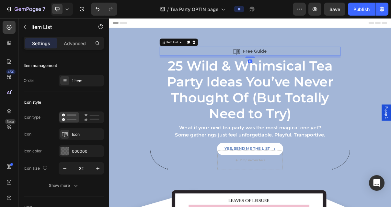
click at [315, 63] on strong "Free Guide" at bounding box center [310, 63] width 32 height 7
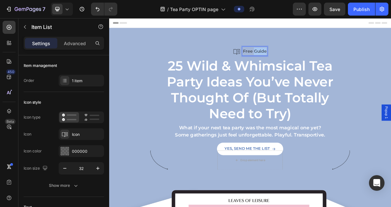
click at [315, 63] on strong "Free Guide" at bounding box center [310, 63] width 32 height 7
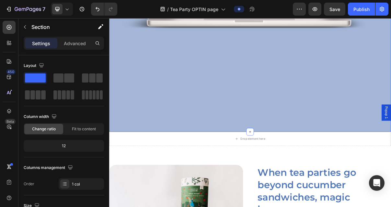
scroll to position [401, 0]
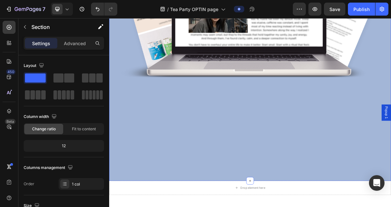
scroll to position [333, 0]
click at [240, 71] on img at bounding box center [303, 5] width 389 height 214
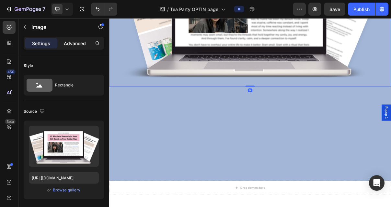
click at [72, 43] on p "Advanced" at bounding box center [75, 43] width 22 height 7
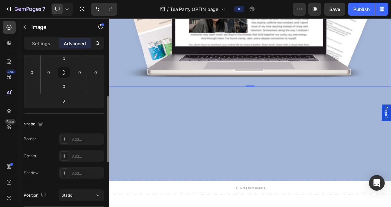
scroll to position [53, 0]
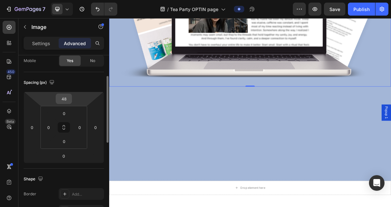
click at [63, 97] on input "48" at bounding box center [63, 99] width 13 height 10
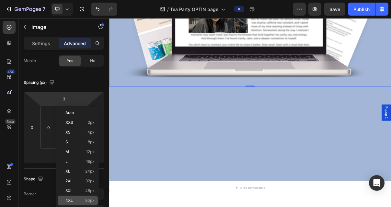
click at [80, 196] on div "4XL 80px" at bounding box center [78, 200] width 40 height 10
type input "80"
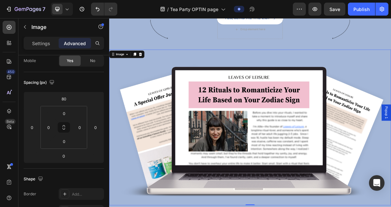
scroll to position [171, 0]
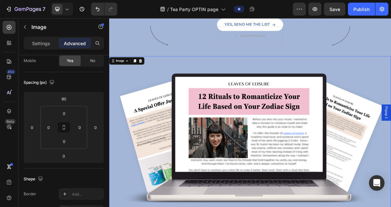
click at [284, 108] on img at bounding box center [303, 177] width 389 height 214
click at [284, 78] on img at bounding box center [303, 177] width 389 height 214
click at [232, 44] on div at bounding box center [211, 42] width 90 height 27
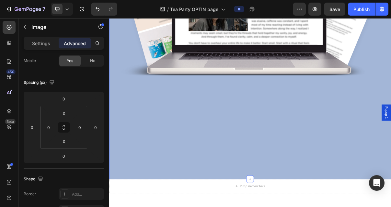
scroll to position [417, 0]
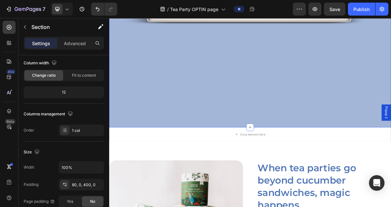
scroll to position [0, 0]
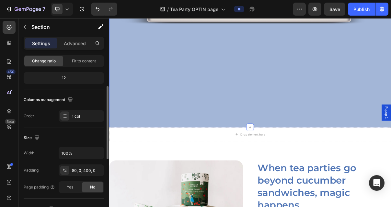
scroll to position [104, 0]
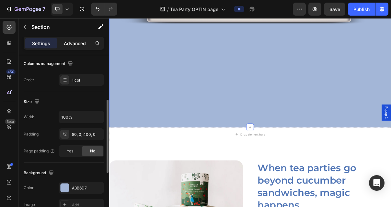
click at [72, 43] on p "Advanced" at bounding box center [75, 43] width 22 height 7
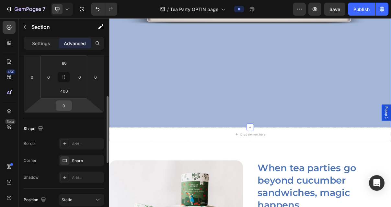
click at [65, 107] on input "0" at bounding box center [63, 106] width 13 height 10
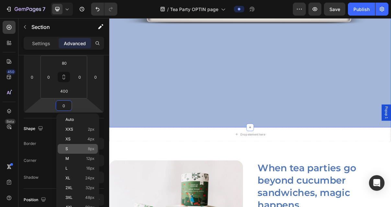
click at [83, 146] on div "S 8px" at bounding box center [78, 149] width 40 height 10
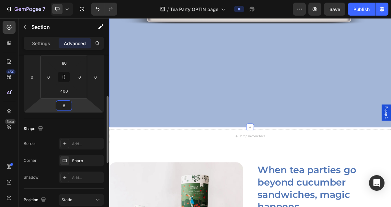
click at [65, 105] on input "8" at bounding box center [63, 106] width 13 height 10
click at [96, 6] on icon "Undo/Redo" at bounding box center [97, 9] width 6 height 6
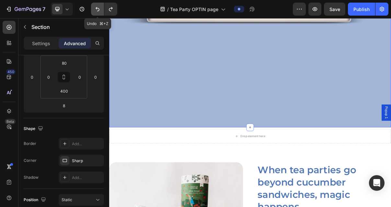
click at [96, 6] on icon "Undo/Redo" at bounding box center [97, 9] width 6 height 6
type input "0"
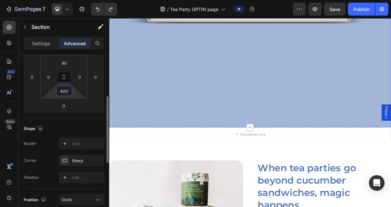
click at [66, 90] on input "400" at bounding box center [64, 91] width 13 height 10
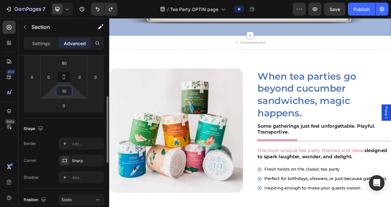
type input "1"
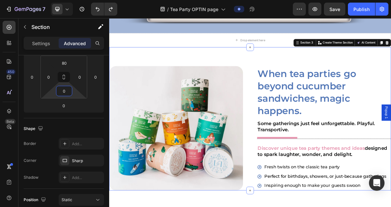
click at [350, 68] on div "Image When tea parties go beyond cucumber sandwiches, magic happens. Heading So…" at bounding box center [303, 156] width 389 height 197
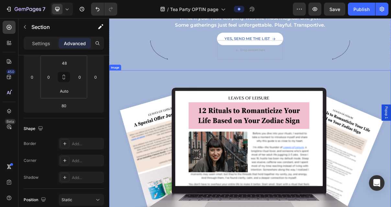
scroll to position [229, 0]
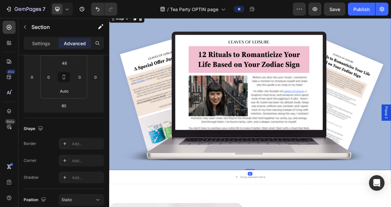
click at [232, 149] on img at bounding box center [303, 120] width 389 height 214
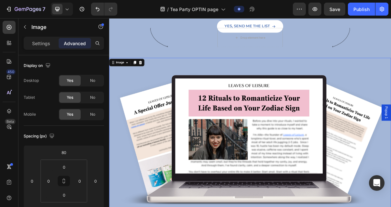
scroll to position [163, 0]
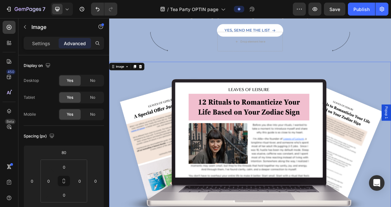
click at [275, 93] on img at bounding box center [303, 185] width 389 height 214
click at [282, 130] on img at bounding box center [303, 185] width 389 height 214
click at [61, 151] on input "80" at bounding box center [63, 152] width 13 height 10
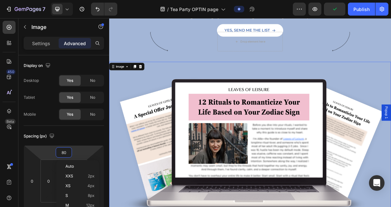
type input "4"
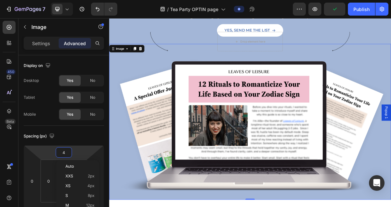
drag, startPoint x: 311, startPoint y: 143, endPoint x: 301, endPoint y: 118, distance: 27.5
click at [311, 143] on img at bounding box center [303, 160] width 389 height 214
click at [295, 59] on img at bounding box center [303, 160] width 389 height 214
click at [289, 124] on img at bounding box center [303, 160] width 389 height 214
click at [329, 145] on img at bounding box center [303, 160] width 389 height 214
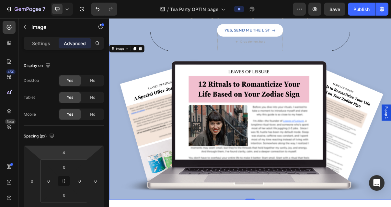
click at [315, 77] on img at bounding box center [303, 160] width 389 height 214
click at [313, 63] on img at bounding box center [303, 160] width 389 height 214
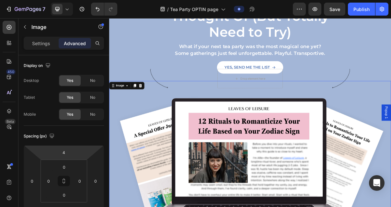
scroll to position [193, 0]
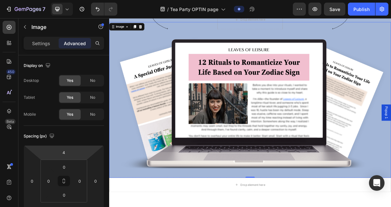
click at [322, 169] on img at bounding box center [303, 130] width 389 height 214
click at [66, 166] on input "0" at bounding box center [64, 167] width 13 height 10
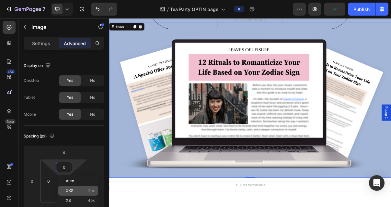
click at [87, 187] on div "XXS 2px" at bounding box center [78, 190] width 40 height 10
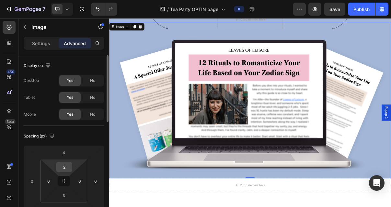
click at [69, 168] on input "2" at bounding box center [64, 167] width 13 height 10
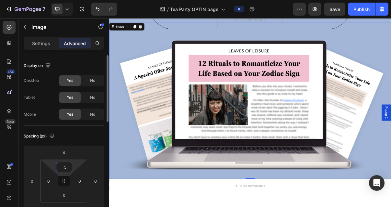
click at [66, 167] on input "-5" at bounding box center [64, 167] width 13 height 10
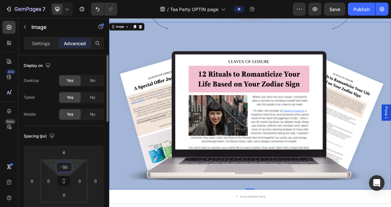
drag, startPoint x: 69, startPoint y: 167, endPoint x: 59, endPoint y: 166, distance: 9.4
click at [59, 166] on input "-50" at bounding box center [64, 167] width 13 height 10
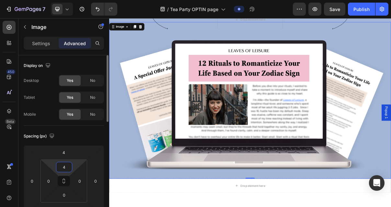
drag, startPoint x: 67, startPoint y: 165, endPoint x: 60, endPoint y: 165, distance: 7.1
click at [60, 165] on input "4" at bounding box center [64, 167] width 13 height 10
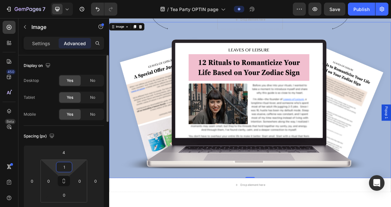
type input "1"
drag, startPoint x: 71, startPoint y: 165, endPoint x: 53, endPoint y: 165, distance: 17.8
click at [53, 165] on div "1 0 0 0" at bounding box center [64, 180] width 47 height 43
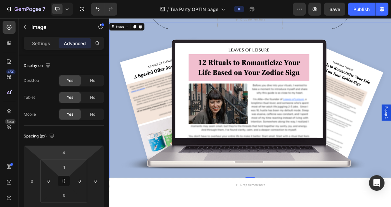
click at [92, 0] on html "7 Version history / Tea Party OPTIN page Preview Save Publish 450 Beta Sections…" at bounding box center [195, 0] width 391 height 0
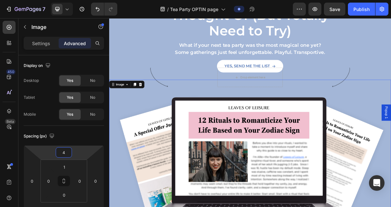
scroll to position [113, 0]
click at [391, 133] on img at bounding box center [303, 210] width 389 height 214
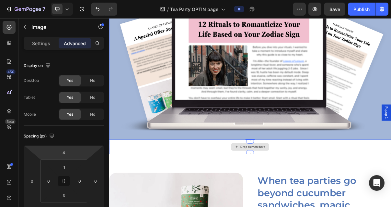
scroll to position [252, 0]
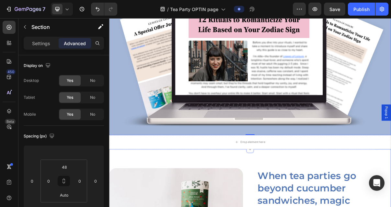
click at [302, 170] on img at bounding box center [303, 72] width 389 height 214
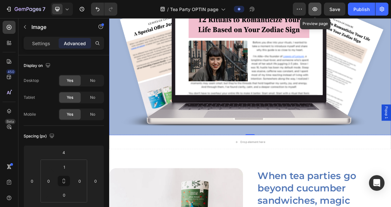
click at [320, 10] on button "button" at bounding box center [315, 9] width 13 height 13
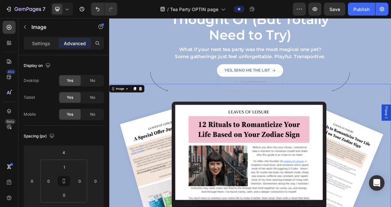
scroll to position [102, 0]
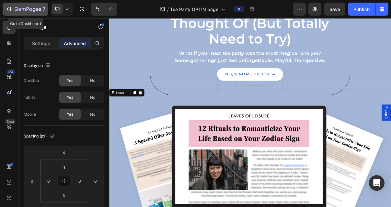
click at [10, 9] on icon "button" at bounding box center [9, 9] width 6 height 6
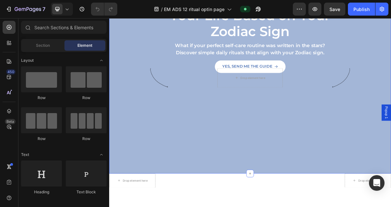
scroll to position [105, 0]
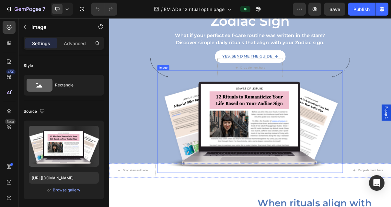
click at [333, 187] on img at bounding box center [304, 160] width 256 height 141
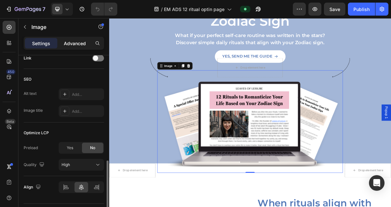
click at [74, 42] on p "Advanced" at bounding box center [75, 43] width 22 height 7
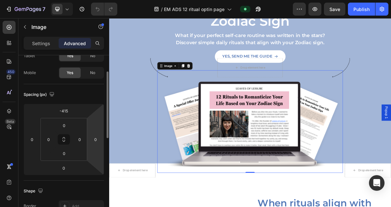
scroll to position [0, 0]
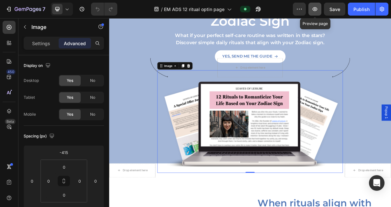
click at [320, 13] on button "button" at bounding box center [315, 9] width 13 height 13
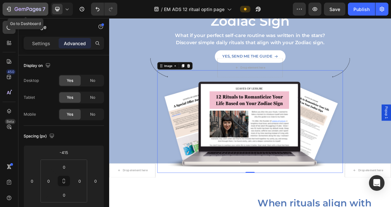
click at [11, 9] on icon "button" at bounding box center [9, 9] width 6 height 6
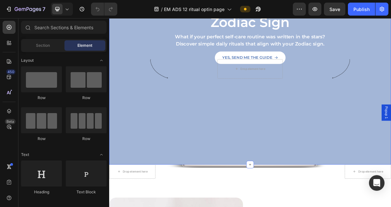
scroll to position [105, 0]
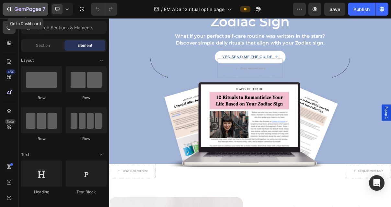
click at [10, 8] on icon "button" at bounding box center [9, 9] width 3 height 5
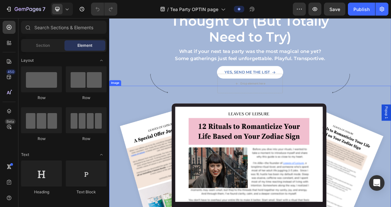
scroll to position [111, 0]
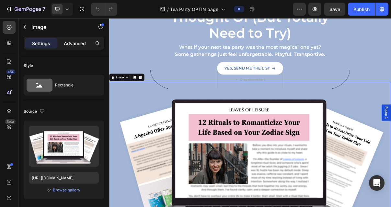
click at [73, 46] on div "Advanced" at bounding box center [75, 43] width 32 height 10
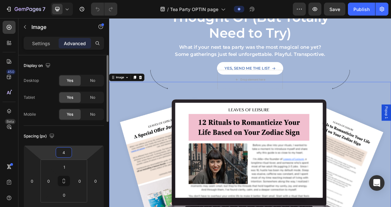
click at [68, 153] on input "4" at bounding box center [63, 152] width 13 height 10
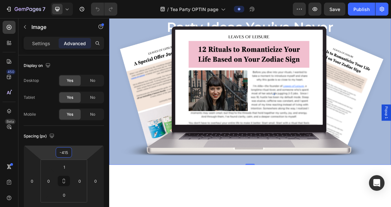
scroll to position [0, 0]
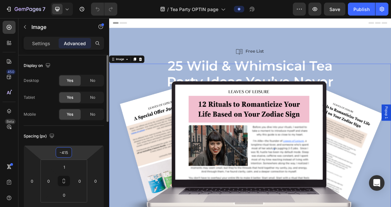
drag, startPoint x: 69, startPoint y: 151, endPoint x: 55, endPoint y: 152, distance: 13.3
click at [55, 152] on div "-415 0 0 0" at bounding box center [64, 180] width 80 height 71
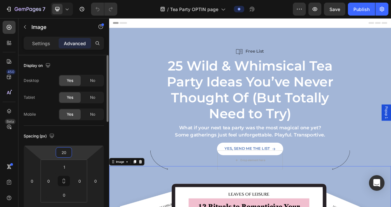
drag, startPoint x: 68, startPoint y: 151, endPoint x: 55, endPoint y: 152, distance: 12.7
click at [55, 152] on div "20 0 0 0" at bounding box center [64, 180] width 80 height 71
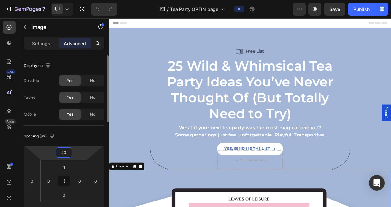
drag, startPoint x: 66, startPoint y: 151, endPoint x: 55, endPoint y: 152, distance: 11.4
click at [55, 152] on div "40 0 0 0" at bounding box center [64, 180] width 80 height 71
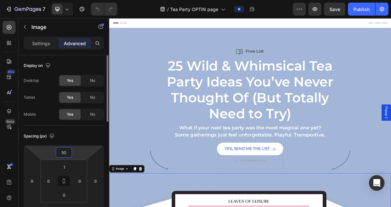
drag, startPoint x: 67, startPoint y: 152, endPoint x: 54, endPoint y: 152, distance: 13.3
click at [54, 152] on div "50 0 0 0" at bounding box center [64, 180] width 80 height 71
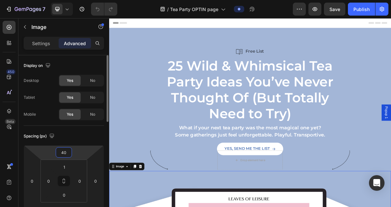
type input "40"
drag, startPoint x: 71, startPoint y: 150, endPoint x: 58, endPoint y: 151, distance: 12.6
click at [56, 151] on div "40" at bounding box center [64, 152] width 16 height 10
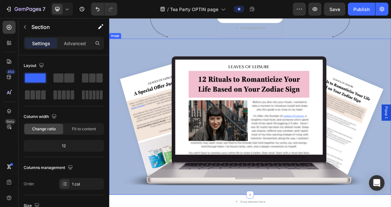
scroll to position [182, 0]
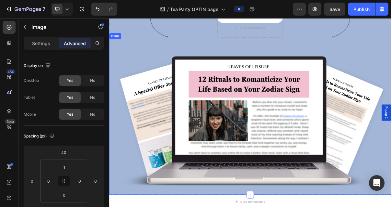
click at [362, 174] on img at bounding box center [303, 154] width 389 height 214
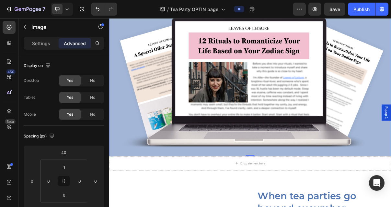
scroll to position [237, 0]
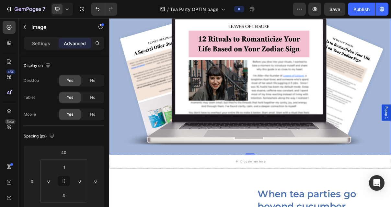
click at [165, 196] on img at bounding box center [303, 98] width 389 height 214
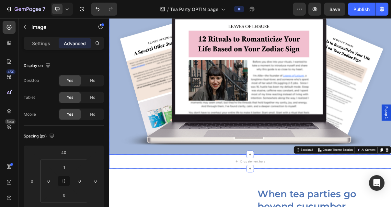
click at [169, 195] on img at bounding box center [303, 98] width 389 height 214
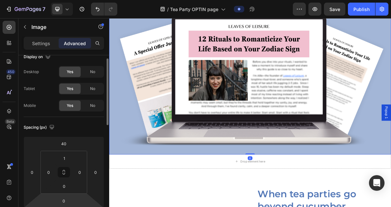
scroll to position [30, 0]
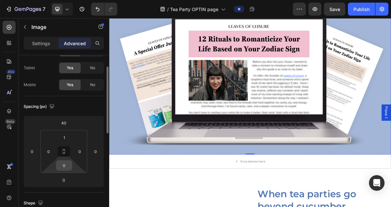
click at [65, 166] on input "0" at bounding box center [64, 165] width 13 height 10
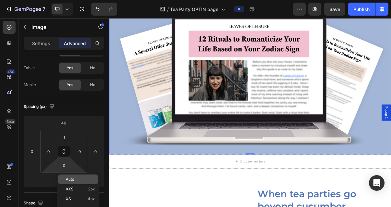
click at [77, 177] on p "Auto" at bounding box center [80, 179] width 29 height 5
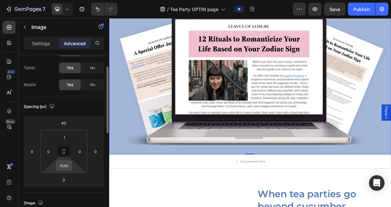
click at [69, 167] on input "Auto" at bounding box center [64, 165] width 13 height 10
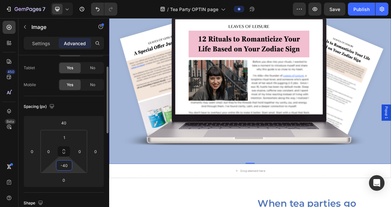
drag, startPoint x: 69, startPoint y: 165, endPoint x: 55, endPoint y: 165, distance: 13.6
click at [55, 165] on div "1 0 -40 0" at bounding box center [64, 151] width 47 height 43
drag, startPoint x: 68, startPoint y: 164, endPoint x: 59, endPoint y: 164, distance: 8.4
click at [59, 164] on input "40" at bounding box center [64, 165] width 13 height 10
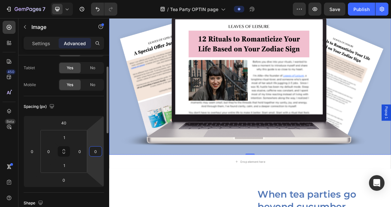
click at [92, 0] on html "7 Version history / Tea Party OPTIN page Preview Save Publish 450 Beta Sections…" at bounding box center [195, 0] width 391 height 0
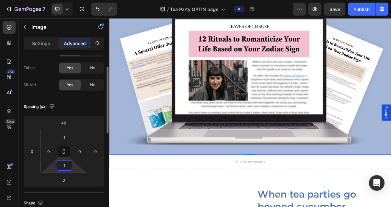
click at [66, 165] on input "1" at bounding box center [64, 165] width 13 height 10
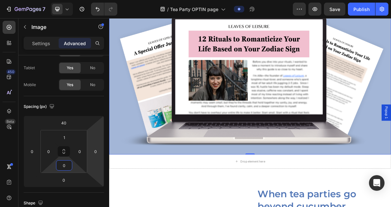
type input "0"
type input "2"
click at [89, 0] on html "7 Version history / Tea Party OPTIN page Preview Save Publish 450 Beta Sections…" at bounding box center [195, 0] width 391 height 0
drag, startPoint x: 303, startPoint y: 202, endPoint x: 302, endPoint y: 195, distance: 6.2
click at [302, 195] on div "Image 0" at bounding box center [303, 98] width 388 height 214
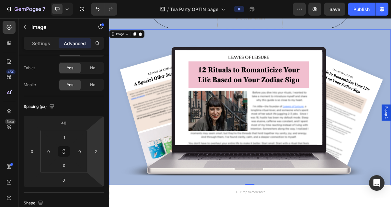
scroll to position [195, 0]
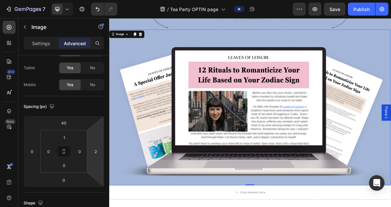
click at [330, 183] on img at bounding box center [303, 141] width 388 height 214
click at [299, 178] on img at bounding box center [303, 141] width 388 height 214
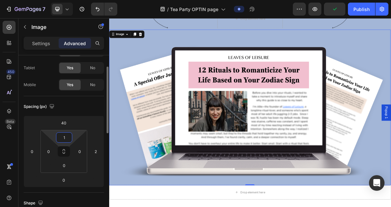
click at [62, 134] on input "1" at bounding box center [64, 137] width 13 height 10
drag, startPoint x: 68, startPoint y: 135, endPoint x: 59, endPoint y: 134, distance: 9.1
click at [59, 134] on input "1" at bounding box center [64, 137] width 13 height 10
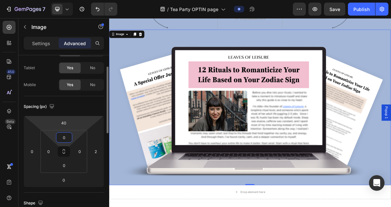
type input "0"
click at [80, 0] on html "7 Version history / Tea Party OPTIN page Preview Save Publish 450 Beta Sections…" at bounding box center [195, 0] width 391 height 0
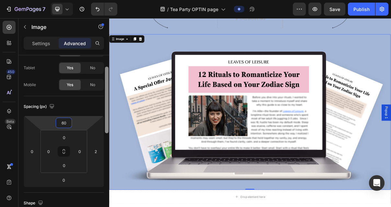
type input "6"
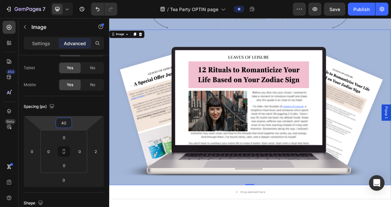
type input "40"
click at [391, 57] on img at bounding box center [303, 141] width 388 height 214
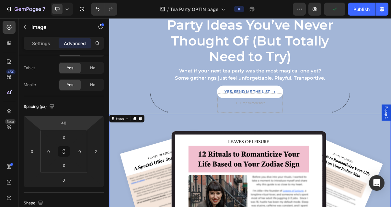
scroll to position [35, 0]
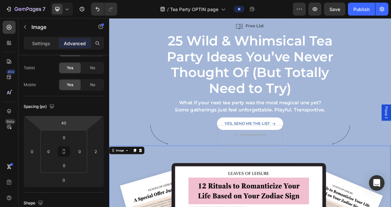
click at [219, 187] on div at bounding box center [211, 178] width 90 height 27
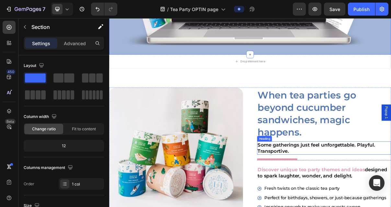
scroll to position [377, 0]
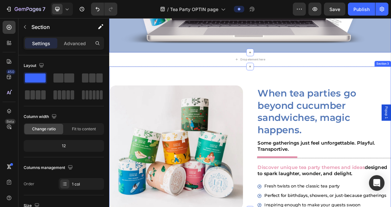
click at [194, 92] on div "Image When tea parties go beyond cucumber sandwiches, magic happens. Heading So…" at bounding box center [303, 183] width 389 height 197
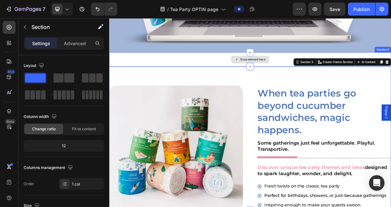
click at [182, 79] on div "Drop element here" at bounding box center [303, 74] width 389 height 19
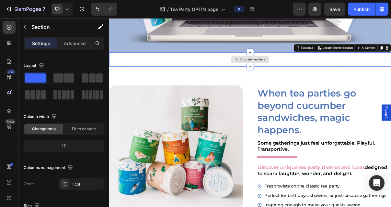
click at [181, 70] on div "Drop element here" at bounding box center [303, 74] width 389 height 19
click at [183, 70] on div "Drop element here" at bounding box center [303, 74] width 389 height 19
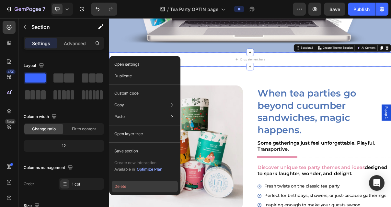
click at [143, 185] on button "Delete" at bounding box center [145, 186] width 66 height 12
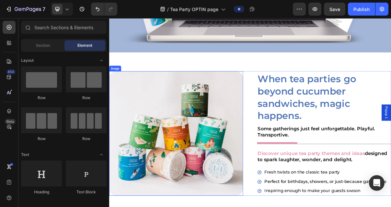
click at [236, 167] on img at bounding box center [201, 176] width 185 height 171
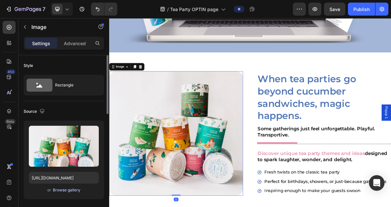
click at [61, 188] on div "Browse gallery" at bounding box center [67, 190] width 28 height 6
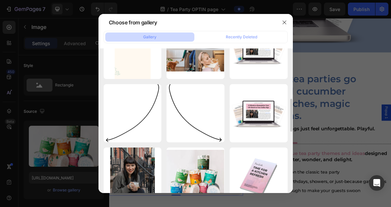
scroll to position [40, 0]
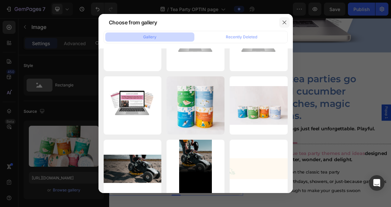
click at [288, 22] on button "button" at bounding box center [284, 22] width 10 height 10
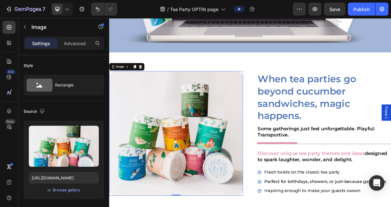
click at [196, 163] on img at bounding box center [201, 176] width 185 height 171
click at [67, 191] on div "Browse gallery" at bounding box center [67, 190] width 28 height 6
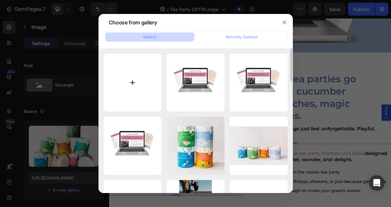
click at [136, 80] on input "file" at bounding box center [133, 82] width 58 height 58
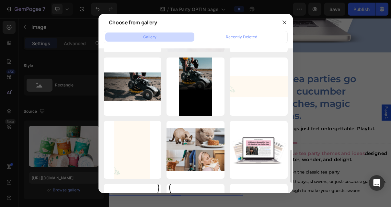
scroll to position [241, 0]
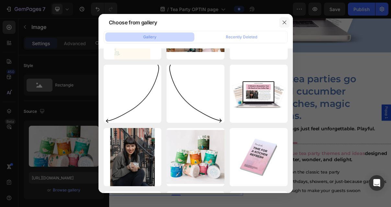
click at [281, 23] on button "button" at bounding box center [284, 22] width 10 height 10
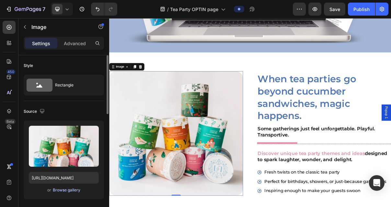
click at [63, 188] on div "Browse gallery" at bounding box center [67, 190] width 28 height 6
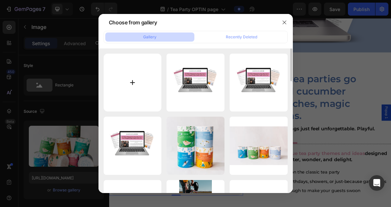
click at [133, 87] on input "file" at bounding box center [133, 82] width 58 height 58
type input "C:\fakepath\[PERSON_NAME]-dupe.jpeg"
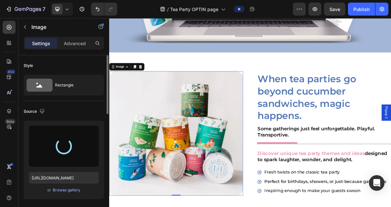
type input "[URL][DOMAIN_NAME]"
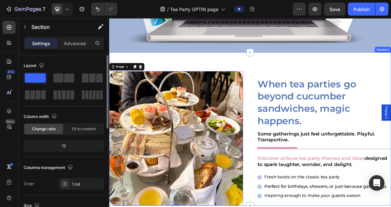
click at [391, 75] on div "Image 0 When tea parties go beyond cucumber sandwiches, magic happens. Heading …" at bounding box center [303, 170] width 389 height 211
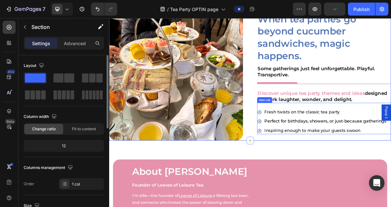
scroll to position [473, 0]
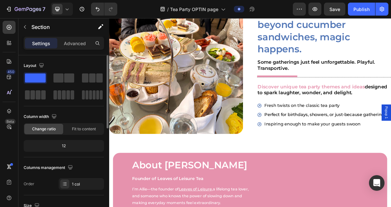
click at [391, 180] on div "Image When tea parties go beyond cucumber sandwiches, magic happens. Heading So…" at bounding box center [303, 87] width 389 height 1059
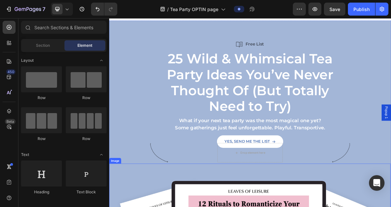
scroll to position [0, 0]
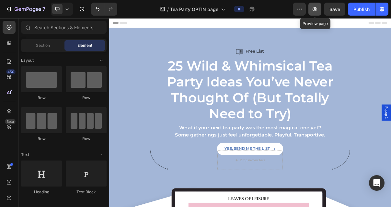
click at [314, 9] on icon "button" at bounding box center [315, 9] width 6 height 6
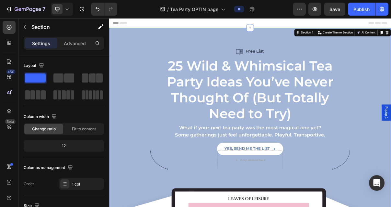
click at [379, 39] on div "Section 1" at bounding box center [382, 38] width 19 height 6
click at [370, 41] on div "Section 1" at bounding box center [379, 38] width 27 height 8
click at [68, 9] on icon at bounding box center [67, 9] width 6 height 6
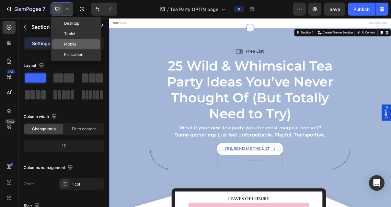
click at [76, 46] on span "Mobile" at bounding box center [70, 44] width 12 height 6
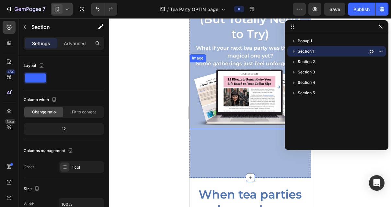
scroll to position [94, 0]
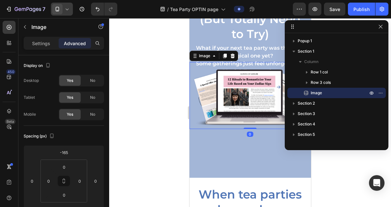
click at [250, 99] on img at bounding box center [249, 95] width 121 height 66
drag, startPoint x: 68, startPoint y: 151, endPoint x: 53, endPoint y: 151, distance: 14.3
click at [53, 151] on div "-165 0 0 0" at bounding box center [64, 180] width 80 height 71
drag, startPoint x: 68, startPoint y: 151, endPoint x: 60, endPoint y: 151, distance: 7.5
click at [60, 151] on input "-165" at bounding box center [63, 152] width 13 height 10
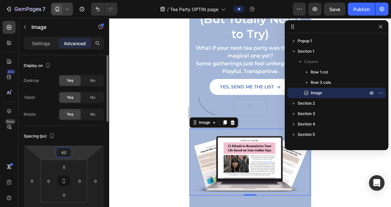
drag, startPoint x: 68, startPoint y: 152, endPoint x: 58, endPoint y: 152, distance: 10.1
click at [58, 152] on input "40" at bounding box center [63, 152] width 13 height 10
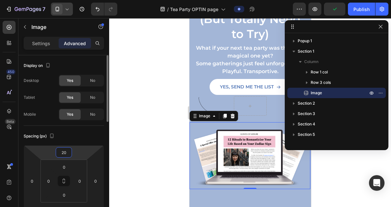
drag, startPoint x: 67, startPoint y: 151, endPoint x: 51, endPoint y: 151, distance: 16.2
click at [51, 150] on div "20 0 0 0" at bounding box center [64, 180] width 80 height 71
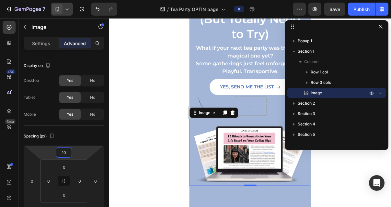
type input "10"
click at [130, 145] on div at bounding box center [250, 112] width 282 height 188
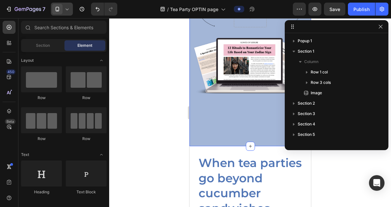
scroll to position [187, 0]
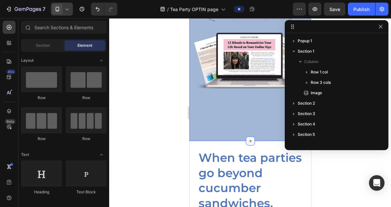
click at [248, 143] on icon at bounding box center [250, 140] width 5 height 5
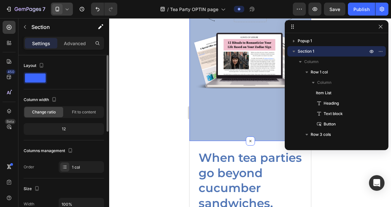
click at [78, 129] on div "12" at bounding box center [64, 128] width 78 height 9
click at [73, 39] on div "Advanced" at bounding box center [75, 43] width 32 height 10
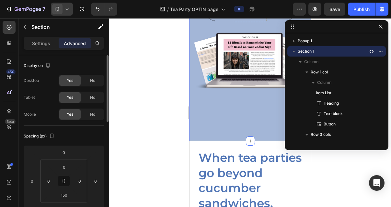
scroll to position [46, 0]
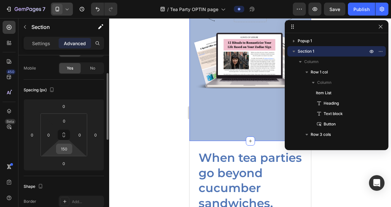
click at [69, 149] on input "150" at bounding box center [64, 149] width 13 height 10
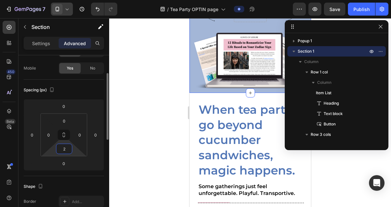
drag, startPoint x: 69, startPoint y: 148, endPoint x: 61, endPoint y: 148, distance: 8.2
click at [61, 148] on input "2" at bounding box center [64, 149] width 13 height 10
type input "0"
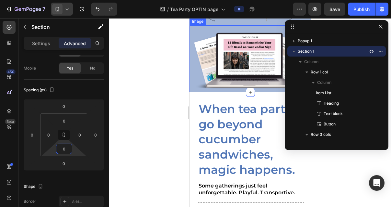
click at [212, 92] on img at bounding box center [249, 58] width 121 height 66
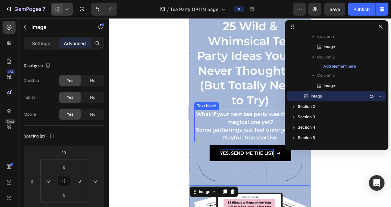
scroll to position [28, 0]
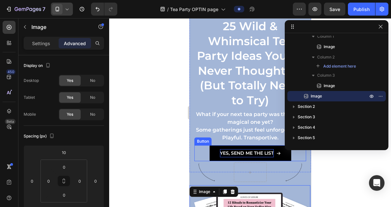
click at [250, 156] on strong "YES, SEND ME THE LIST" at bounding box center [247, 153] width 54 height 6
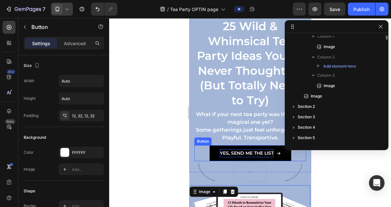
scroll to position [40, 0]
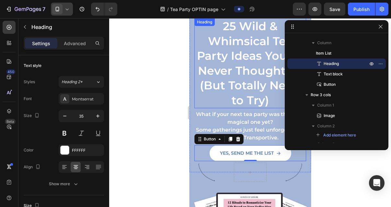
click at [232, 101] on strong "25 Wild & Whimsical Tea Party Ideas You’ve Never Thought Of (But Totally Need t…" at bounding box center [250, 63] width 107 height 88
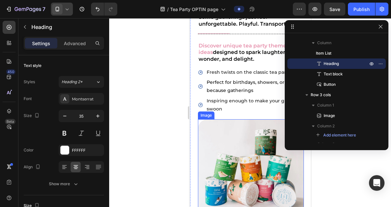
scroll to position [466, 0]
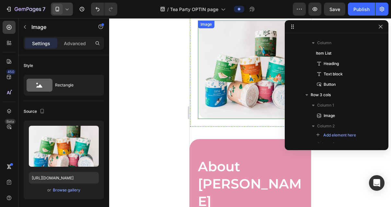
click at [241, 110] on img at bounding box center [251, 69] width 106 height 98
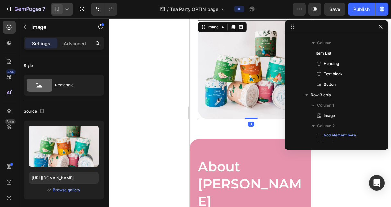
scroll to position [222, 0]
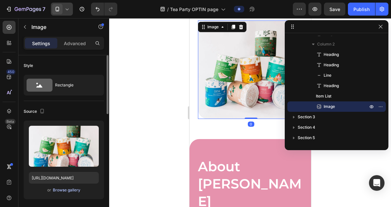
click at [65, 189] on div "Browse gallery" at bounding box center [67, 190] width 28 height 6
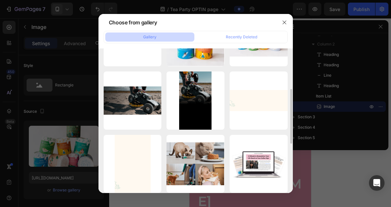
scroll to position [0, 0]
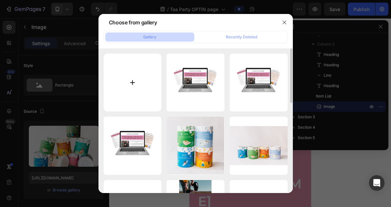
click at [137, 84] on input "file" at bounding box center [133, 82] width 58 height 58
type input "C:\fakepath\[PERSON_NAME]-dupe.jpeg"
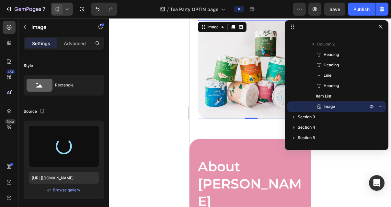
type input "[URL][DOMAIN_NAME]"
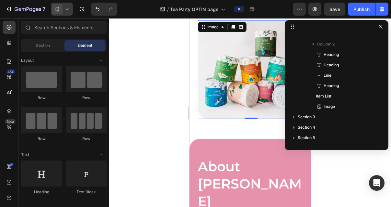
click at [250, 152] on div "Image When tea parties go beyond cucumber sandwiches, magic happens. Heading So…" at bounding box center [250, 84] width 122 height 1036
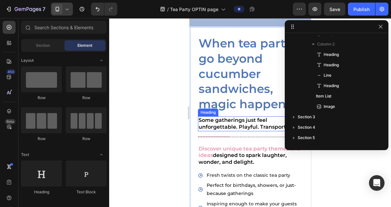
scroll to position [160, 0]
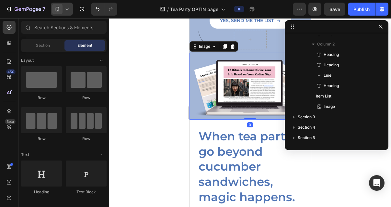
click at [234, 108] on img at bounding box center [249, 86] width 121 height 66
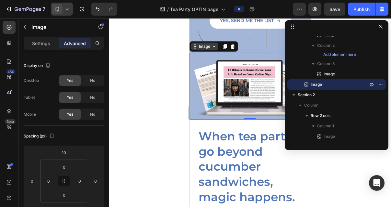
click at [201, 49] on div "Image" at bounding box center [204, 46] width 14 height 6
click at [225, 99] on img at bounding box center [249, 86] width 121 height 66
click at [42, 43] on p "Settings" at bounding box center [41, 43] width 18 height 7
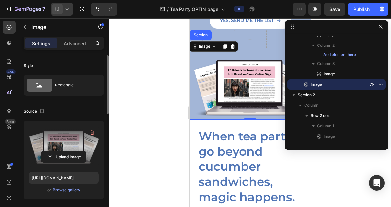
scroll to position [48, 0]
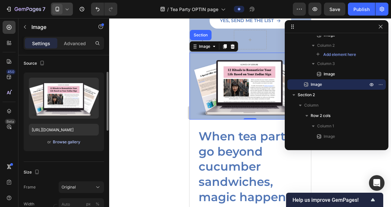
click at [66, 143] on div "Browse gallery" at bounding box center [67, 142] width 28 height 6
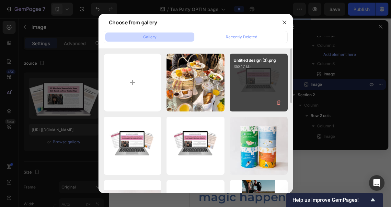
click at [279, 92] on div "Untitled design (3).png 358.17 kb" at bounding box center [259, 82] width 58 height 58
type input "[URL][DOMAIN_NAME]"
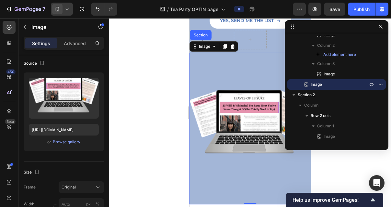
click at [237, 183] on img at bounding box center [249, 128] width 121 height 151
click at [66, 41] on p "Advanced" at bounding box center [75, 43] width 22 height 7
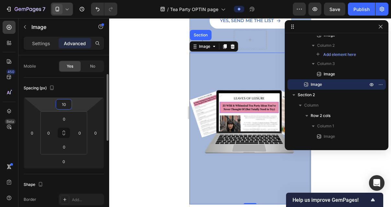
drag, startPoint x: 67, startPoint y: 102, endPoint x: 54, endPoint y: 102, distance: 13.0
click at [54, 102] on div "10 0 0 0" at bounding box center [64, 132] width 80 height 71
drag, startPoint x: 67, startPoint y: 102, endPoint x: 53, endPoint y: 102, distance: 13.9
click at [53, 102] on div "10 0 0 0" at bounding box center [64, 132] width 80 height 71
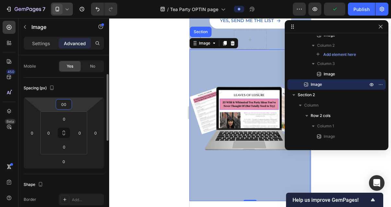
type input "0"
click at [213, 178] on img at bounding box center [249, 124] width 121 height 151
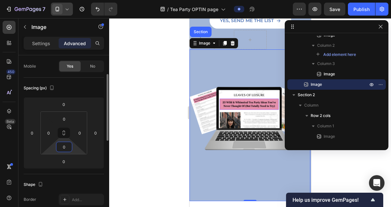
click at [69, 147] on input "0" at bounding box center [64, 147] width 13 height 10
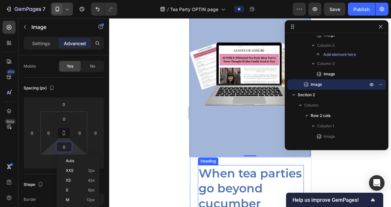
scroll to position [230, 0]
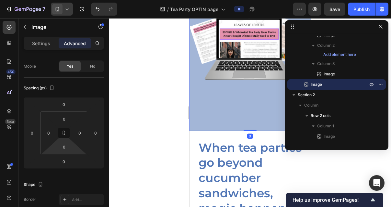
drag, startPoint x: 249, startPoint y: 138, endPoint x: 248, endPoint y: 122, distance: 16.0
click at [248, 122] on div "Image Section 0" at bounding box center [249, 54] width 121 height 151
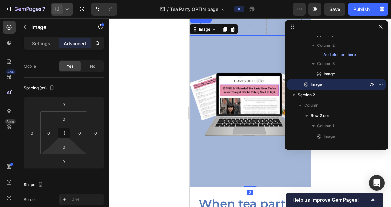
scroll to position [163, 0]
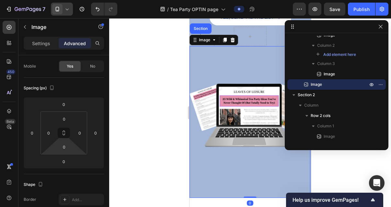
click at [219, 84] on img at bounding box center [249, 121] width 121 height 151
click at [250, 82] on img at bounding box center [249, 121] width 121 height 151
click at [73, 0] on html "7 Version history / Tea Party OPTIN page Preview Save Publish 450 Beta Sections…" at bounding box center [195, 0] width 391 height 0
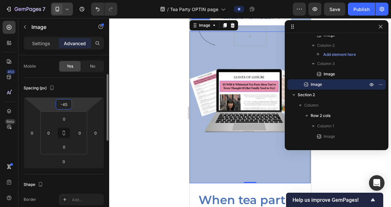
click at [68, 104] on input "-45" at bounding box center [63, 104] width 13 height 10
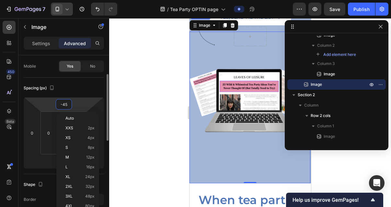
type input "-4"
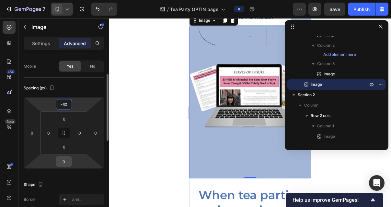
type input "-60"
click at [65, 158] on input "0" at bounding box center [63, 161] width 13 height 10
drag, startPoint x: 68, startPoint y: 160, endPoint x: 57, endPoint y: 160, distance: 11.0
click at [57, 160] on input "0" at bounding box center [63, 161] width 13 height 10
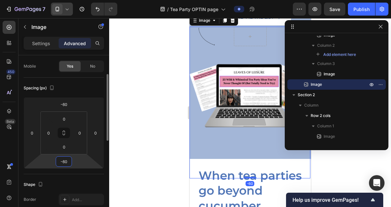
type input "-6"
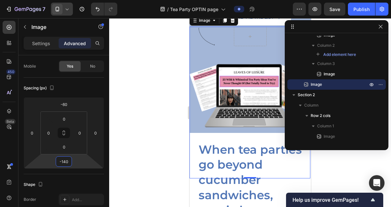
type input "-140"
click at [173, 124] on div at bounding box center [250, 112] width 282 height 188
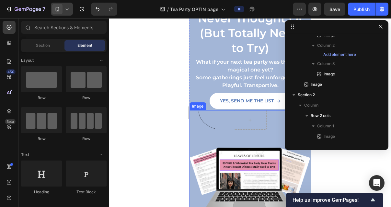
scroll to position [79, 0]
click at [234, 161] on img at bounding box center [249, 185] width 121 height 151
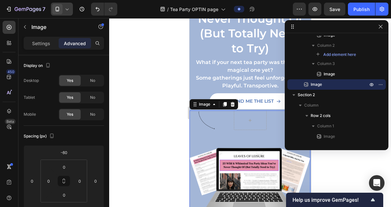
click at [240, 169] on img at bounding box center [249, 185] width 121 height 151
click at [65, 154] on input "-60" at bounding box center [63, 152] width 13 height 10
click at [68, 151] on input "-60" at bounding box center [63, 152] width 13 height 10
drag, startPoint x: 68, startPoint y: 151, endPoint x: 64, endPoint y: 151, distance: 4.6
click at [63, 151] on input "-60" at bounding box center [63, 152] width 13 height 10
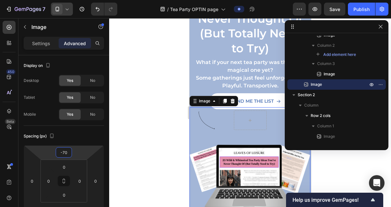
type input "-70"
click at [132, 150] on div at bounding box center [250, 112] width 282 height 188
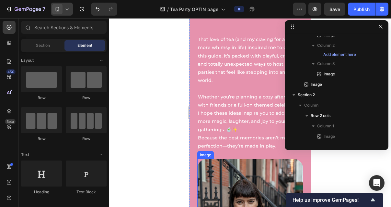
scroll to position [760, 0]
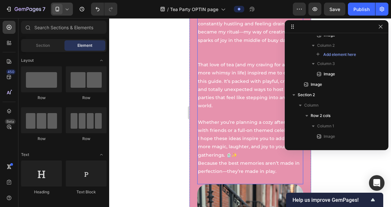
click at [214, 118] on p "Whether you’re planning a cozy afternoon with friends or a full-on themed celeb…" at bounding box center [250, 138] width 105 height 41
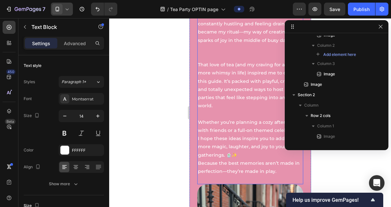
scroll to position [305, 0]
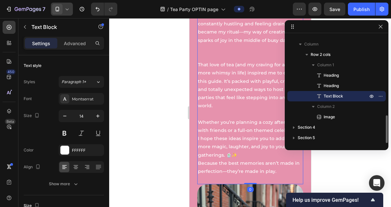
click at [214, 93] on p "That love of tea (and my craving for a little more whimsy in life) inspired me …" at bounding box center [250, 89] width 105 height 57
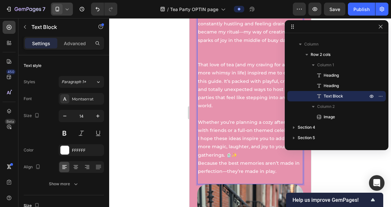
click at [216, 32] on p "For years, I worked 2–3 jobs at a time, constantly hustling and feeling drained…" at bounding box center [250, 36] width 105 height 49
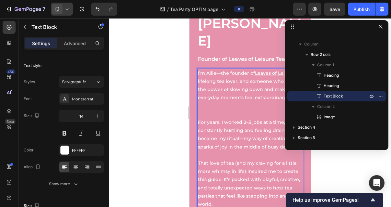
scroll to position [654, 0]
click at [223, 83] on p "I’m [PERSON_NAME]—the founder of Leaves of Leisure, a lifelong tea lover, and s…" at bounding box center [250, 93] width 105 height 49
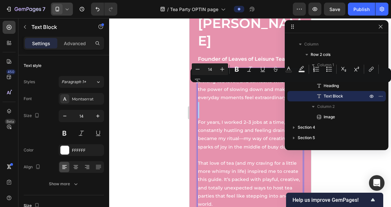
click at [223, 83] on div "Minus 14 Plus Bold Italic Underline Strikethrough Text Color Text Background Co…" at bounding box center [291, 74] width 198 height 23
click at [223, 87] on p "I’m [PERSON_NAME]—the founder of Leaves of Leisure, a lifelong tea lover, and s…" at bounding box center [250, 93] width 105 height 49
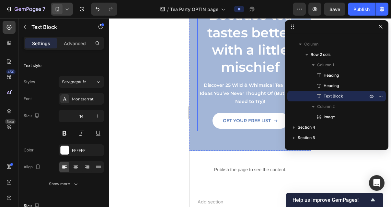
scroll to position [1077, 0]
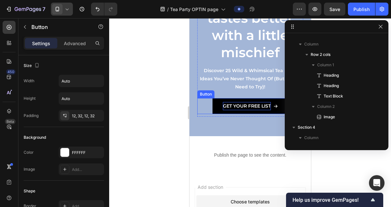
click at [245, 103] on strong "Get Your Free List" at bounding box center [247, 106] width 48 height 6
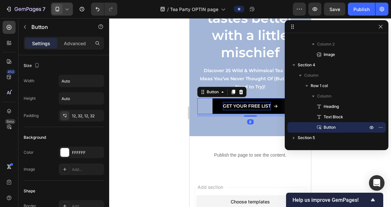
click at [253, 107] on strong "Get Your Free List" at bounding box center [247, 106] width 48 height 6
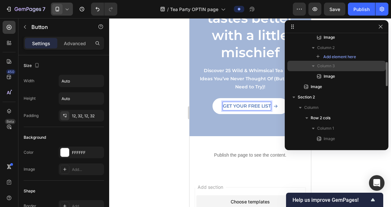
scroll to position [0, 0]
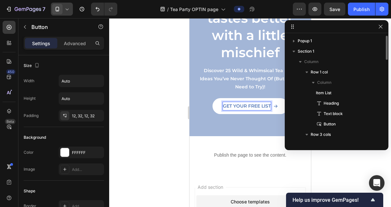
click at [176, 83] on div at bounding box center [250, 112] width 282 height 188
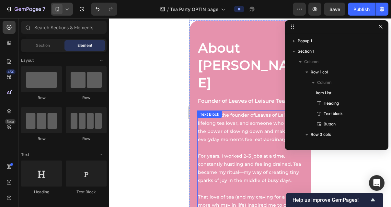
scroll to position [505, 0]
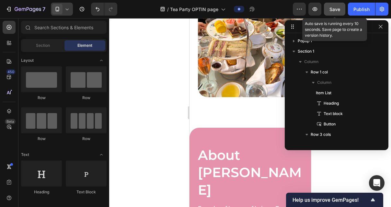
click at [337, 10] on span "Save" at bounding box center [335, 9] width 11 height 6
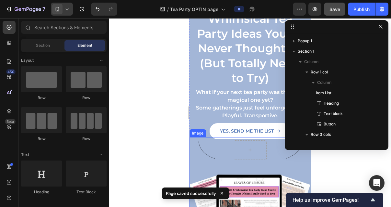
scroll to position [0, 0]
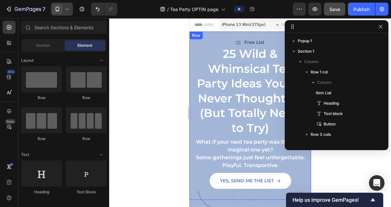
click at [60, 7] on icon at bounding box center [57, 9] width 6 height 6
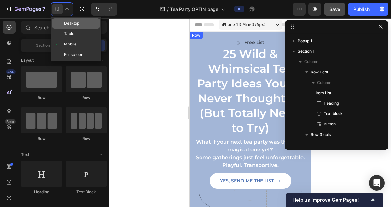
click at [72, 25] on span "Desktop" at bounding box center [71, 23] width 15 height 6
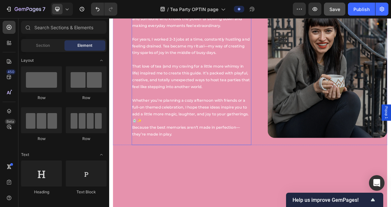
scroll to position [657, 0]
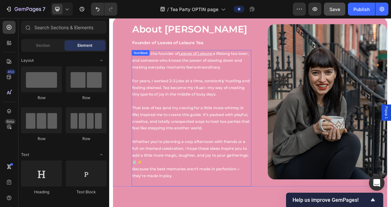
click at [227, 108] on p "For years, I worked 2–3 jobs at a time, constantly hustling and feeling drained…" at bounding box center [223, 118] width 164 height 37
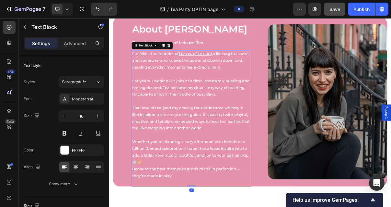
click at [226, 107] on p "For years, I worked 2–3 jobs at a time, constantly hustling and feeling drained…" at bounding box center [223, 118] width 164 height 37
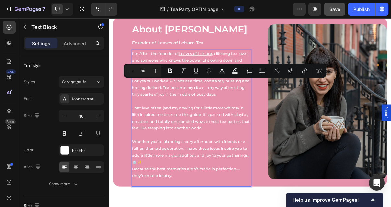
drag, startPoint x: 190, startPoint y: 114, endPoint x: 187, endPoint y: 109, distance: 5.8
click at [190, 114] on p "For years, I worked 2–3 jobs at a time, constantly hustling and feeling drained…" at bounding box center [223, 118] width 164 height 37
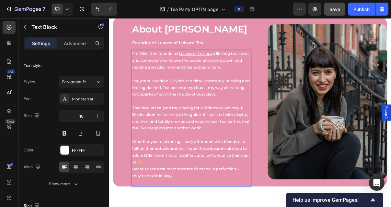
click at [169, 93] on p "I’m [PERSON_NAME]—the founder of Leaves of Leisure, a lifelong tea lover, and s…" at bounding box center [223, 81] width 164 height 37
click at [221, 133] on p "For years, I worked 2–3 jobs at a time, constantly hustling and feeling drained…" at bounding box center [223, 118] width 164 height 37
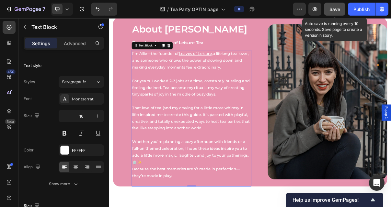
click at [334, 8] on span "Save" at bounding box center [335, 9] width 11 height 6
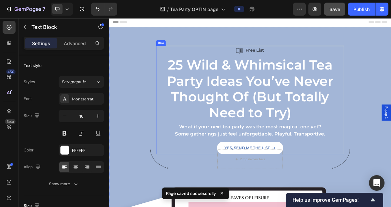
scroll to position [0, 0]
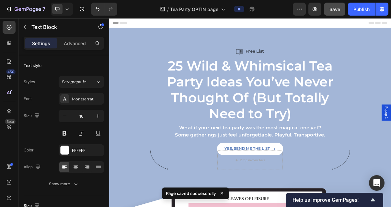
click at [64, 8] on icon at bounding box center [67, 9] width 6 height 6
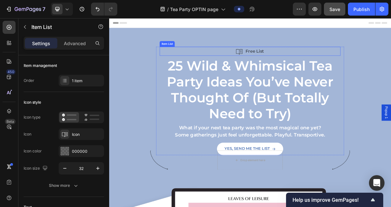
click at [191, 64] on div "Free List" at bounding box center [304, 63] width 250 height 12
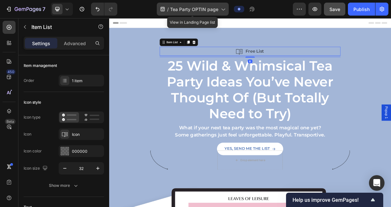
click at [223, 10] on icon at bounding box center [223, 9] width 6 height 6
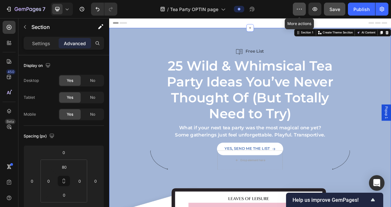
click at [302, 11] on icon "button" at bounding box center [299, 9] width 6 height 6
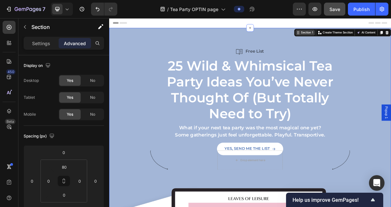
click at [379, 38] on div "Section 1" at bounding box center [382, 38] width 19 height 6
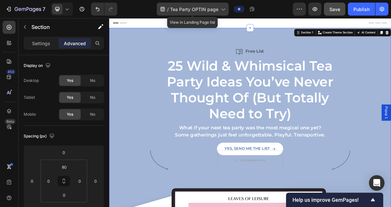
click at [223, 11] on icon at bounding box center [223, 9] width 6 height 6
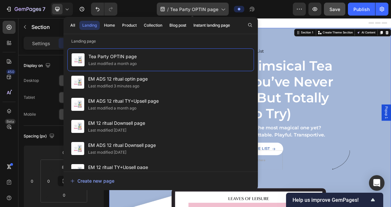
click at [223, 10] on icon at bounding box center [223, 9] width 6 height 6
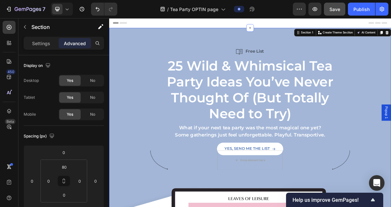
click at [65, 11] on icon at bounding box center [67, 9] width 6 height 6
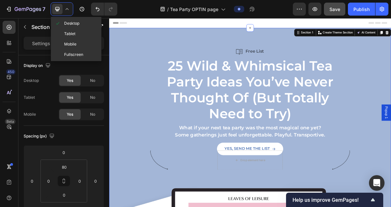
click at [65, 10] on icon at bounding box center [66, 9] width 3 height 2
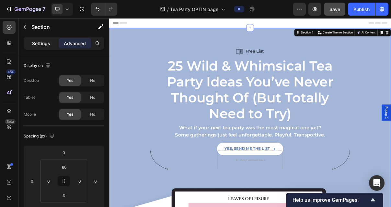
click at [32, 44] on p "Settings" at bounding box center [41, 43] width 18 height 7
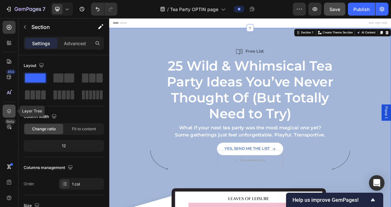
click at [12, 110] on icon at bounding box center [9, 111] width 6 height 6
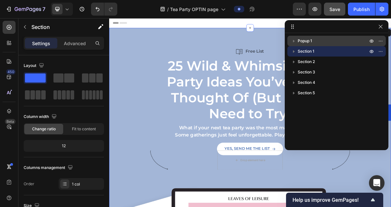
click at [302, 38] on span "Popup 1" at bounding box center [305, 41] width 14 height 6
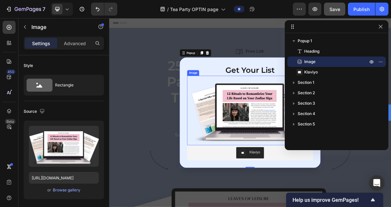
click at [310, 145] on img "Dialog body" at bounding box center [304, 145] width 174 height 96
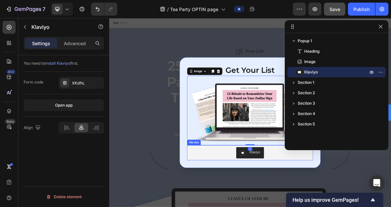
click at [310, 204] on div "Klaviyo" at bounding box center [310, 202] width 15 height 7
click at [305, 145] on img "Dialog body" at bounding box center [304, 145] width 174 height 96
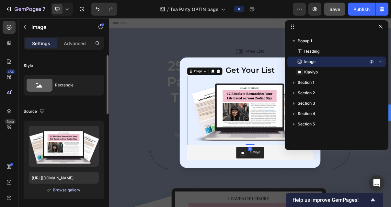
click at [72, 191] on div "Browse gallery" at bounding box center [67, 190] width 28 height 6
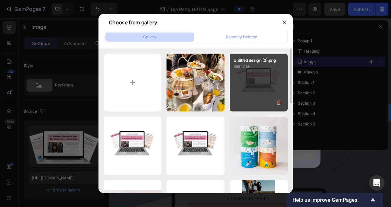
click at [238, 77] on div "Untitled design (3).png 358.17 kb" at bounding box center [259, 82] width 58 height 58
type input "[URL][DOMAIN_NAME]"
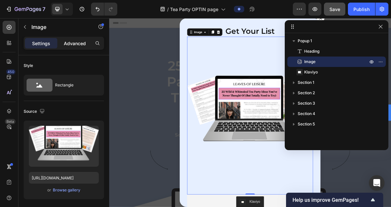
click at [69, 44] on p "Advanced" at bounding box center [75, 43] width 22 height 7
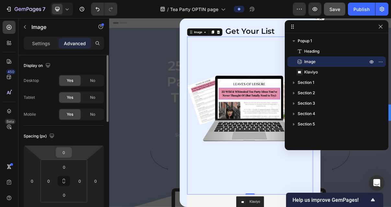
click at [72, 153] on div "0" at bounding box center [64, 152] width 16 height 10
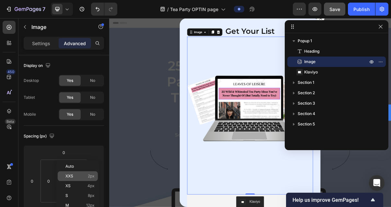
click at [78, 175] on p "XXS 2px" at bounding box center [79, 175] width 29 height 5
type input "2"
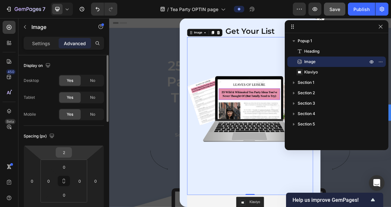
click at [67, 151] on input "2" at bounding box center [63, 152] width 13 height 10
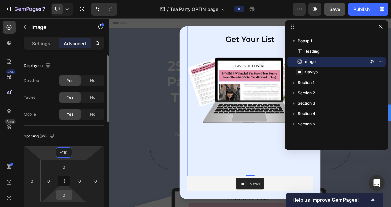
type input "-110"
click at [67, 193] on input "0" at bounding box center [64, 195] width 13 height 10
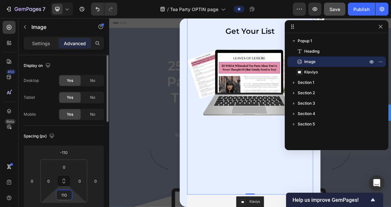
click at [70, 195] on div "110" at bounding box center [64, 194] width 16 height 10
drag, startPoint x: 69, startPoint y: 193, endPoint x: 54, endPoint y: 193, distance: 14.6
click at [54, 193] on div "0 0 110 0" at bounding box center [64, 180] width 47 height 43
type input "0"
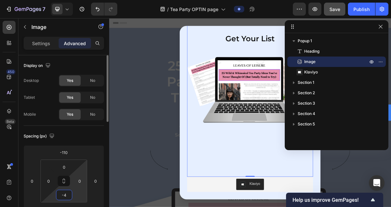
type input "-"
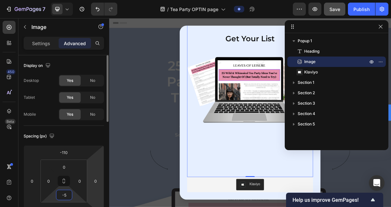
type input "-"
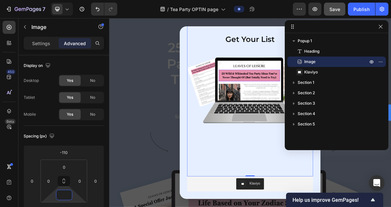
scroll to position [57, 0]
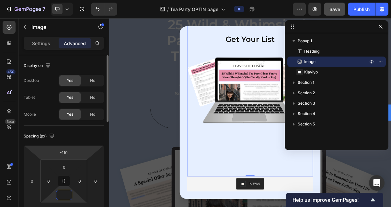
click at [92, 0] on html "7 Version history / Tea Party OPTIN page Preview Save Publish 450 Beta Sections…" at bounding box center [195, 0] width 391 height 0
type input "0"
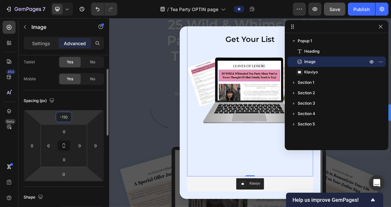
scroll to position [37, 0]
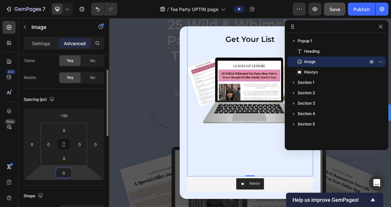
click at [68, 172] on input "0" at bounding box center [63, 173] width 13 height 10
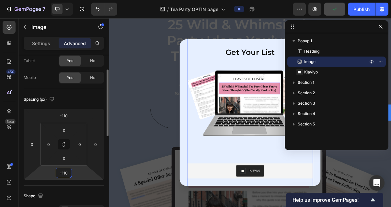
click at [62, 172] on input "-110" at bounding box center [63, 173] width 13 height 10
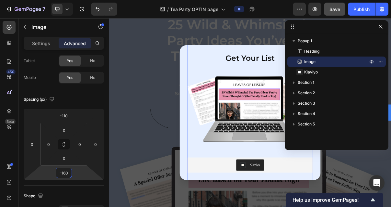
type input "-160"
click at [237, 88] on img "Dialog body" at bounding box center [304, 152] width 174 height 217
click at [319, 8] on button "button" at bounding box center [315, 9] width 13 height 13
click at [292, 203] on img "Dialog body" at bounding box center [304, 152] width 174 height 217
click at [66, 176] on input "-160" at bounding box center [63, 173] width 13 height 10
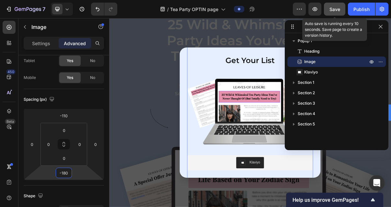
type input "-180"
click at [335, 10] on span "Save" at bounding box center [335, 9] width 11 height 6
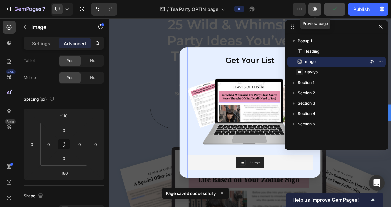
click at [314, 12] on icon "button" at bounding box center [315, 9] width 6 height 6
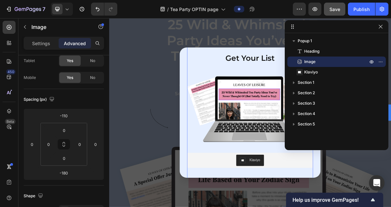
scroll to position [0, 0]
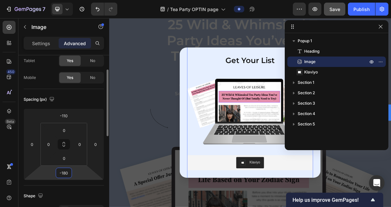
click at [69, 175] on input "-180" at bounding box center [63, 173] width 13 height 10
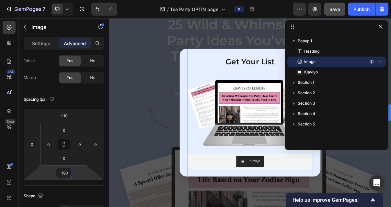
type input "-190"
click at [287, 95] on img "Dialog body" at bounding box center [304, 157] width 174 height 217
click at [286, 133] on img "Dialog body" at bounding box center [304, 157] width 174 height 217
type input "-108"
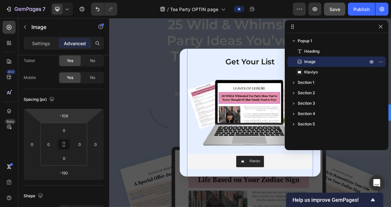
click at [72, 0] on html "7 Version history / Tea Party OPTIN page Preview Save Publish 450 Beta Sections…" at bounding box center [195, 0] width 391 height 0
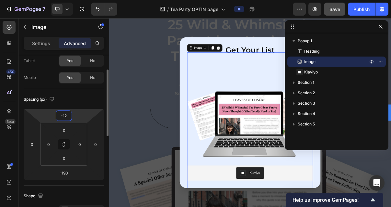
type input "-120"
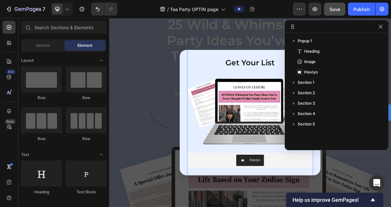
click at [178, 139] on div "Backdrop" at bounding box center [303, 148] width 389 height 260
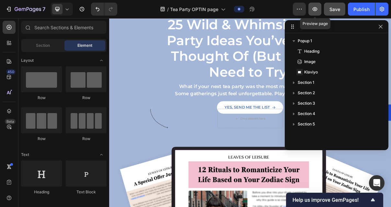
click at [317, 13] on button "button" at bounding box center [315, 9] width 13 height 13
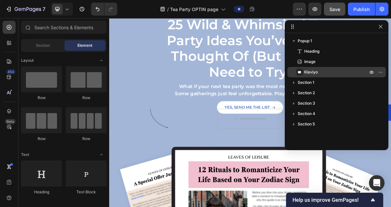
click at [306, 71] on span "Klaviyo" at bounding box center [311, 72] width 14 height 6
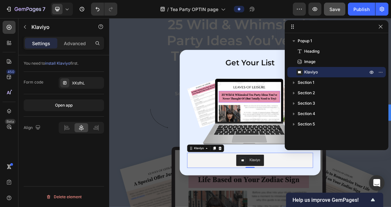
click at [182, 88] on div "Backdrop" at bounding box center [303, 148] width 389 height 260
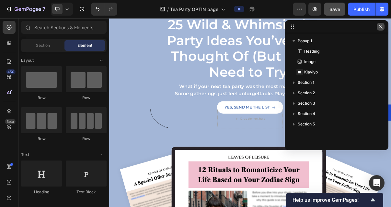
click at [382, 28] on icon "button" at bounding box center [380, 26] width 5 height 5
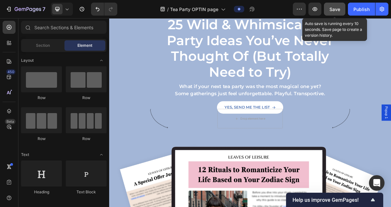
click at [335, 8] on span "Save" at bounding box center [335, 9] width 11 height 6
